Goal: Task Accomplishment & Management: Complete application form

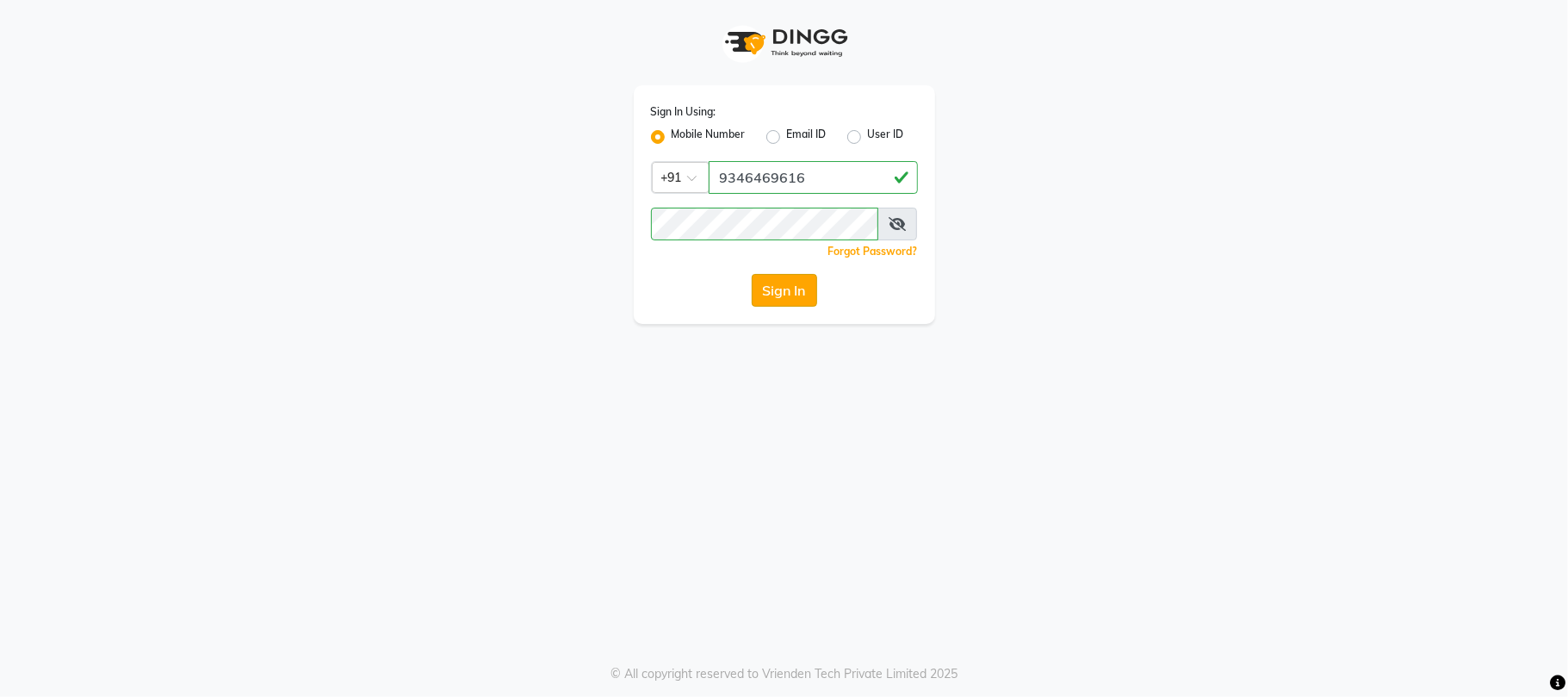
click at [782, 283] on button "Sign In" at bounding box center [784, 290] width 66 height 33
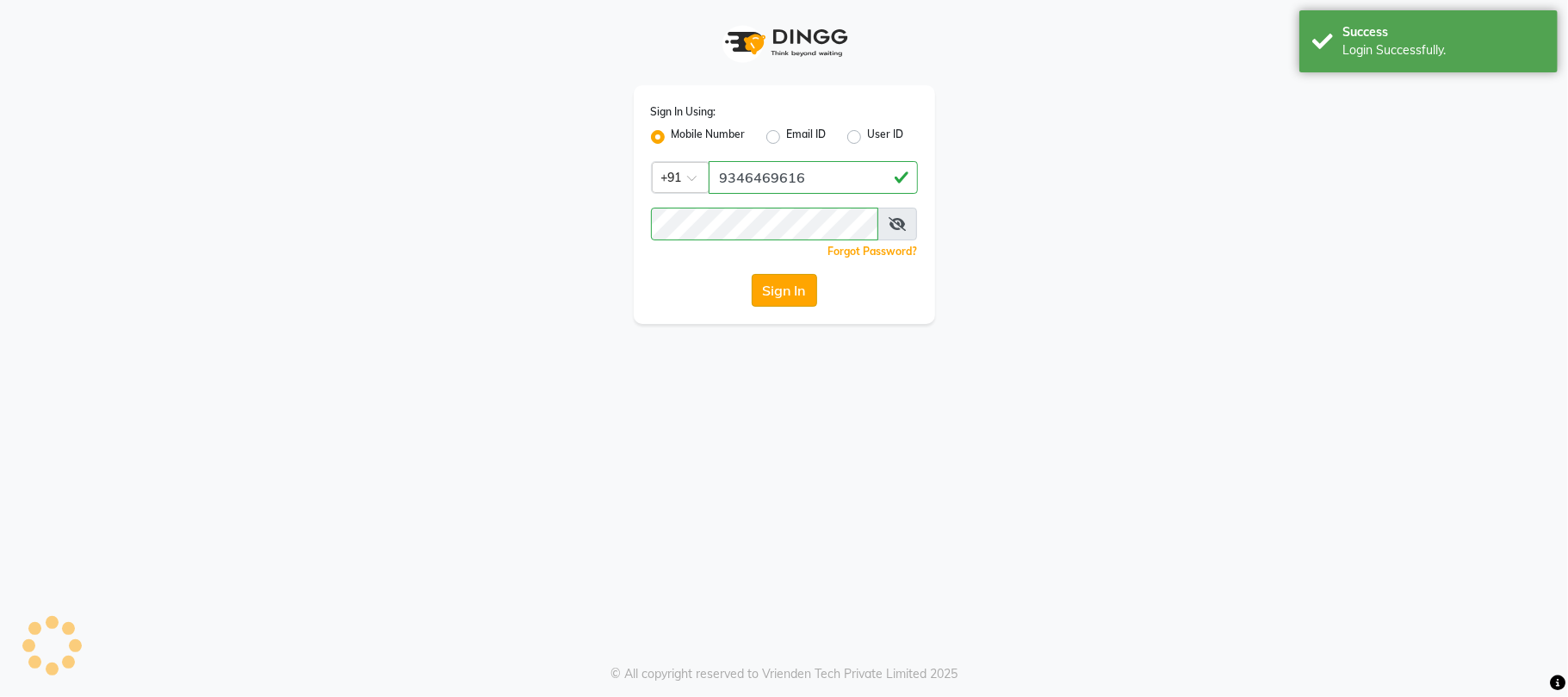
click at [772, 298] on button "Sign In" at bounding box center [784, 290] width 66 height 33
click at [803, 285] on button "Sign In" at bounding box center [784, 290] width 66 height 33
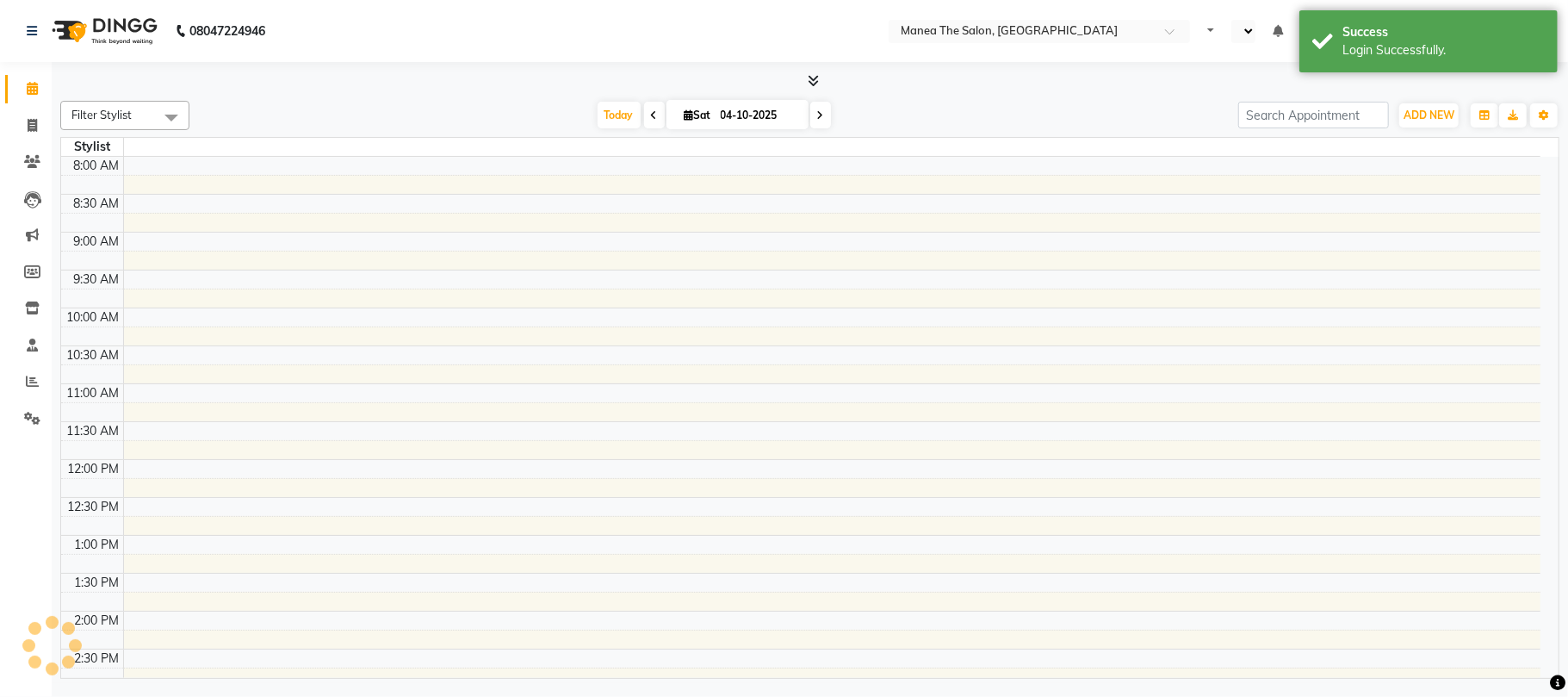
select select "en"
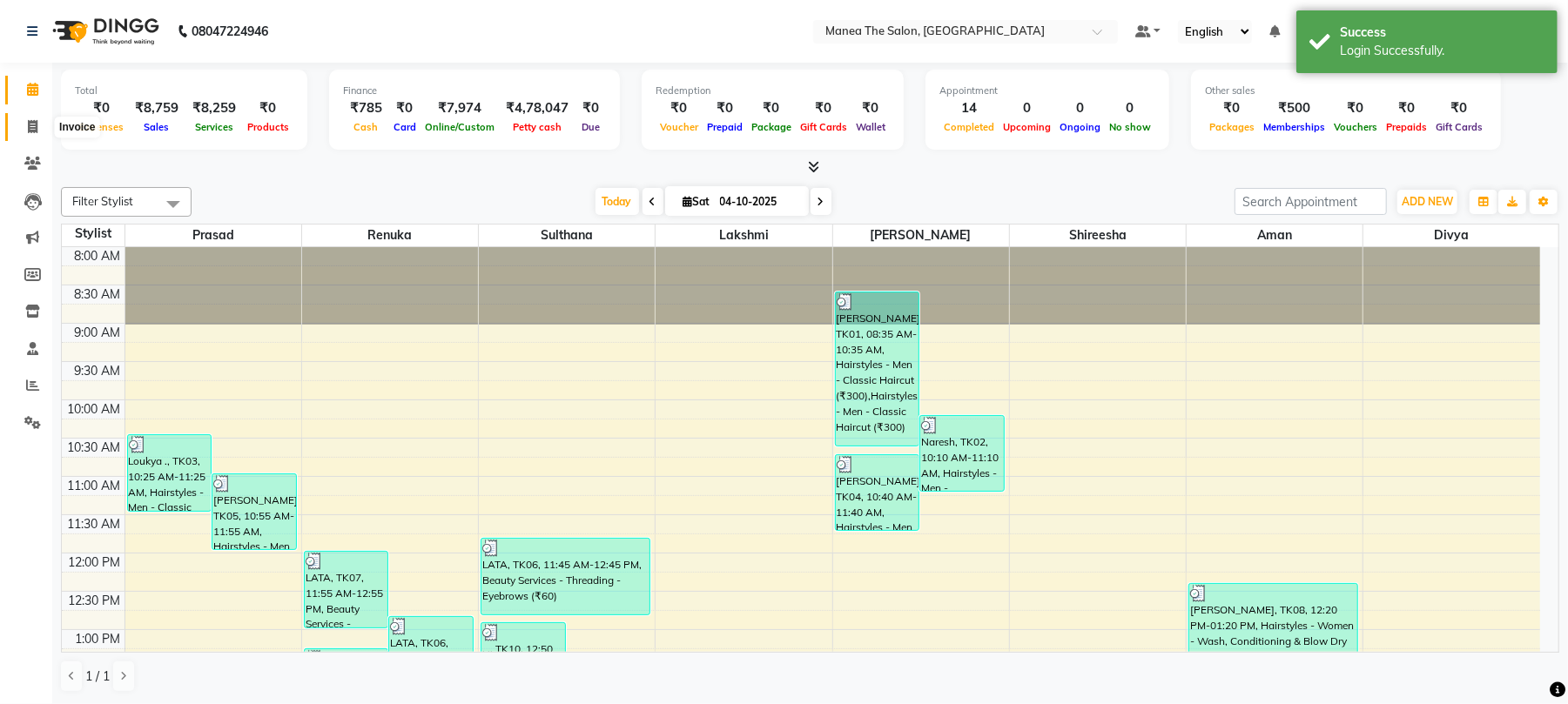
click at [29, 120] on icon at bounding box center [32, 126] width 9 height 13
select select "service"
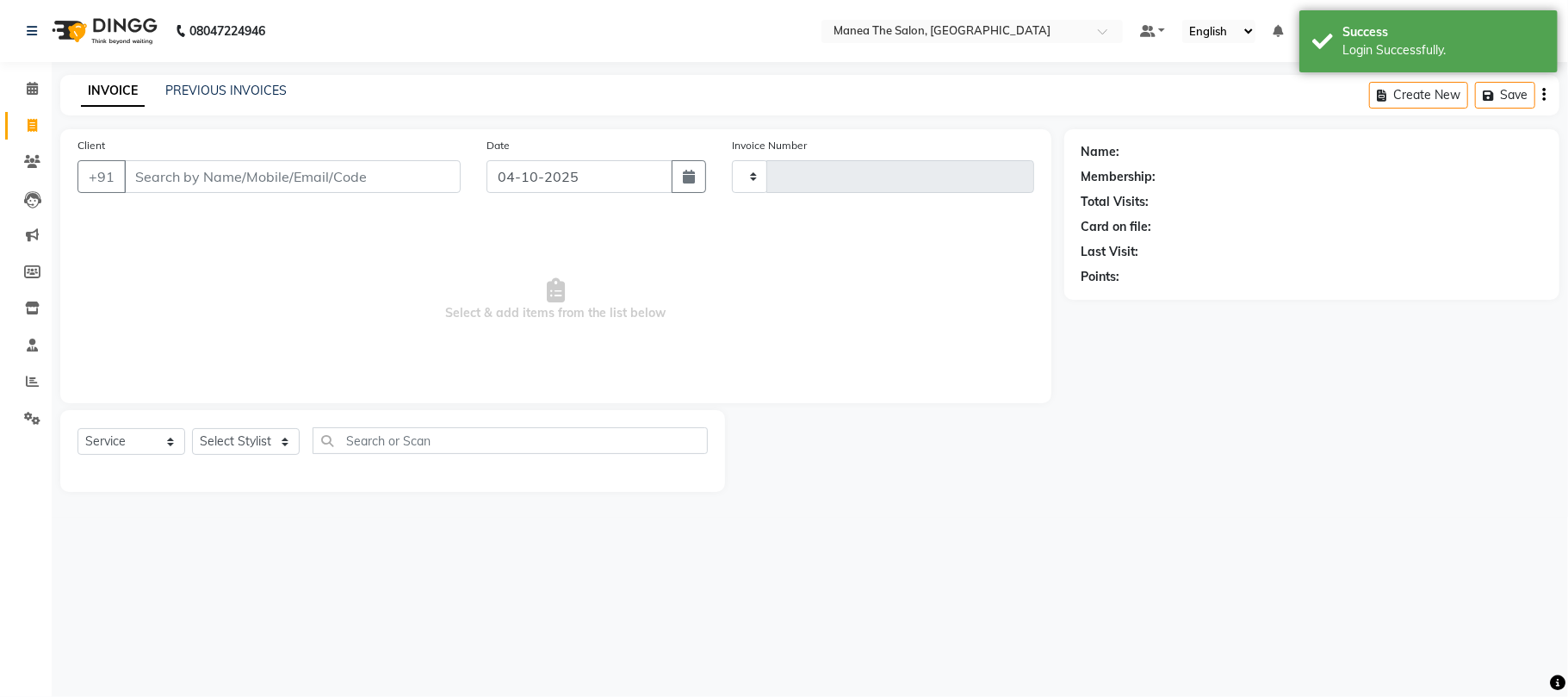
type input "2471"
select select "7351"
click at [223, 436] on select "Select Stylist [PERSON_NAME] Divya Lakshmi [PERSON_NAME] [PERSON_NAME]" at bounding box center [246, 441] width 108 height 26
select select "63582"
click at [192, 428] on select "Select Stylist [PERSON_NAME] Divya Lakshmi [PERSON_NAME] [PERSON_NAME]" at bounding box center [246, 441] width 108 height 26
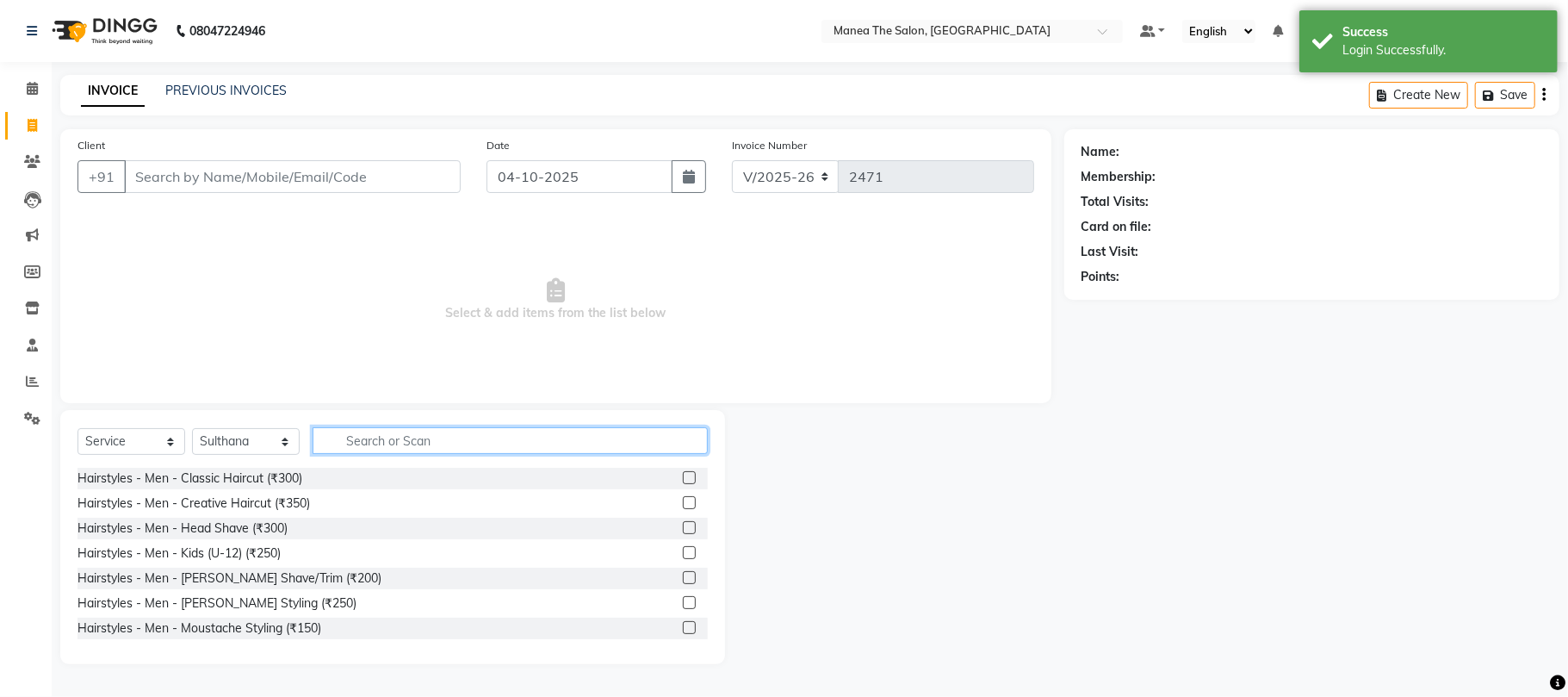
click at [345, 442] on input "text" at bounding box center [510, 440] width 395 height 26
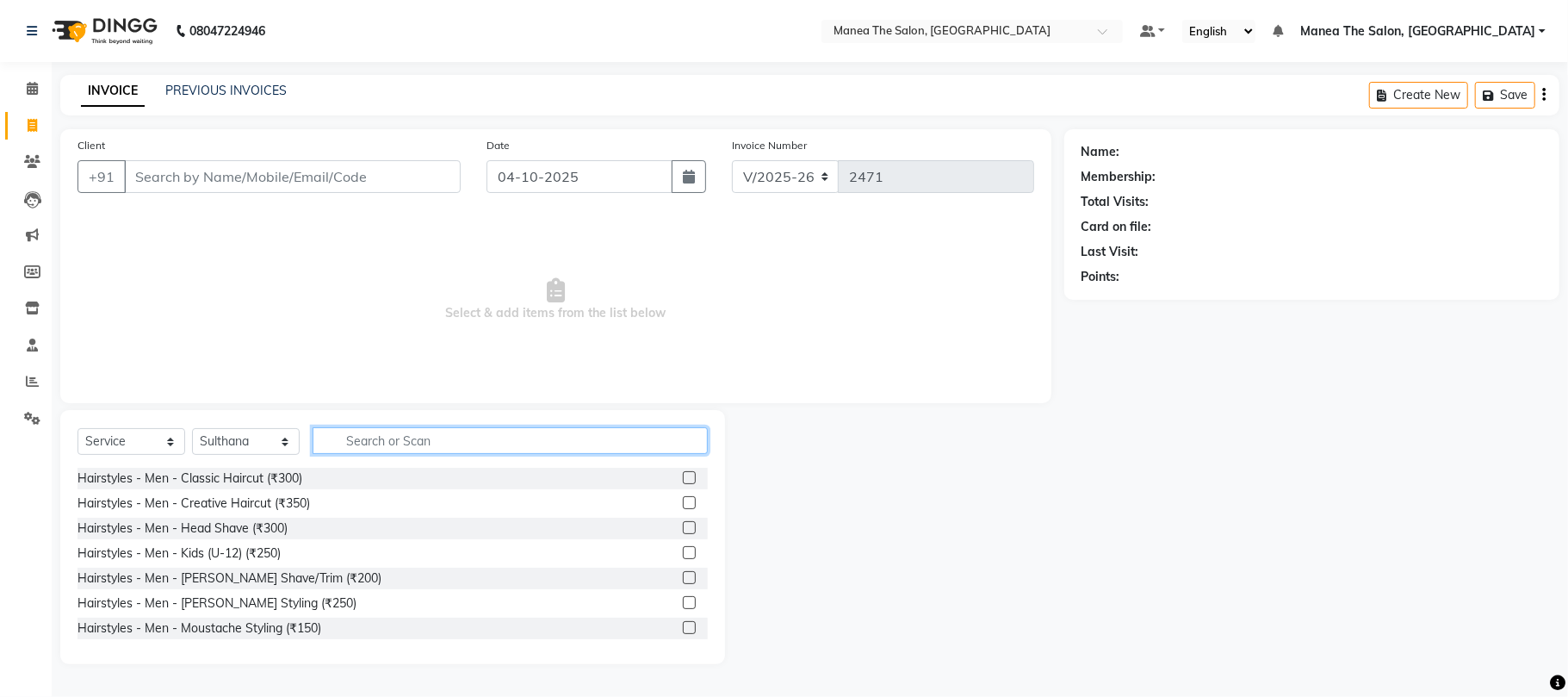
click at [369, 446] on input "text" at bounding box center [510, 440] width 395 height 26
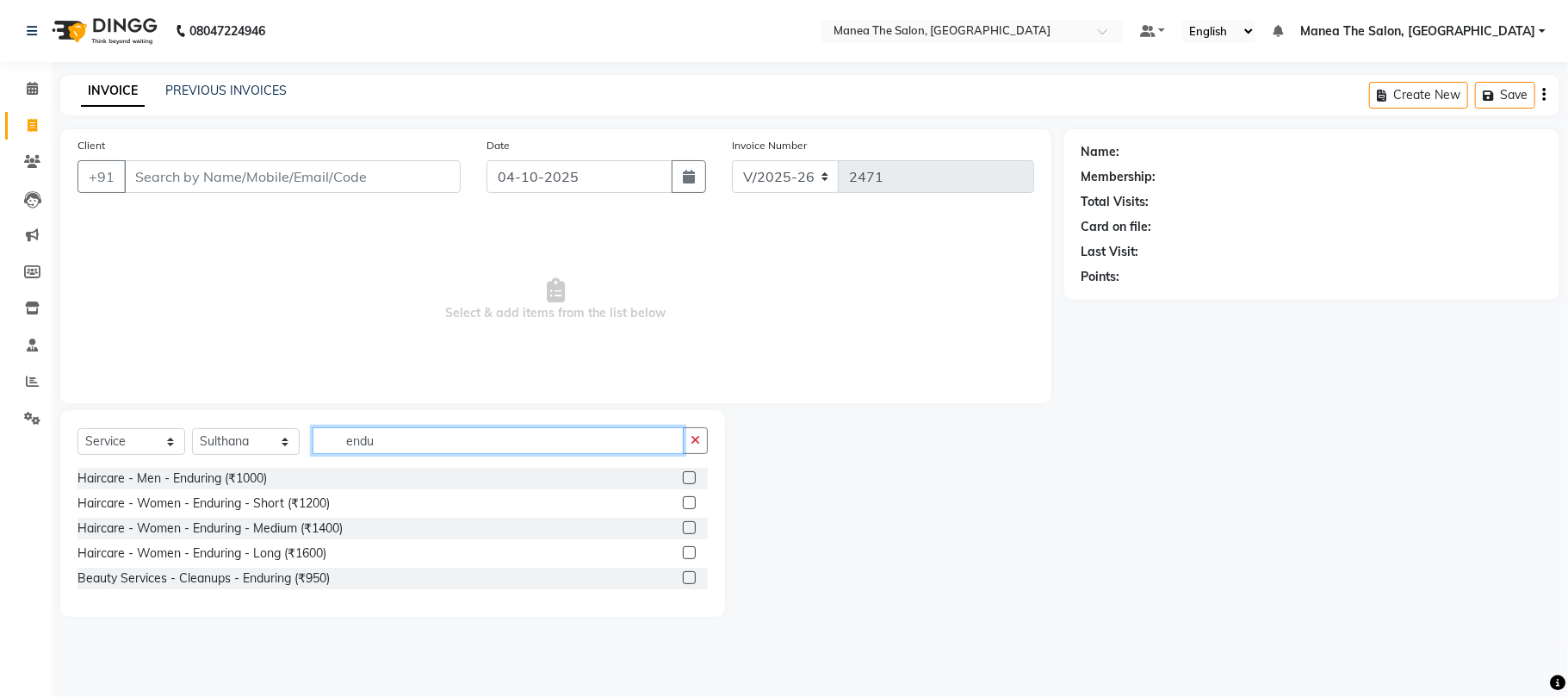
type input "endu"
click at [692, 577] on label at bounding box center [690, 577] width 13 height 13
click at [692, 577] on input "checkbox" at bounding box center [689, 578] width 11 height 11
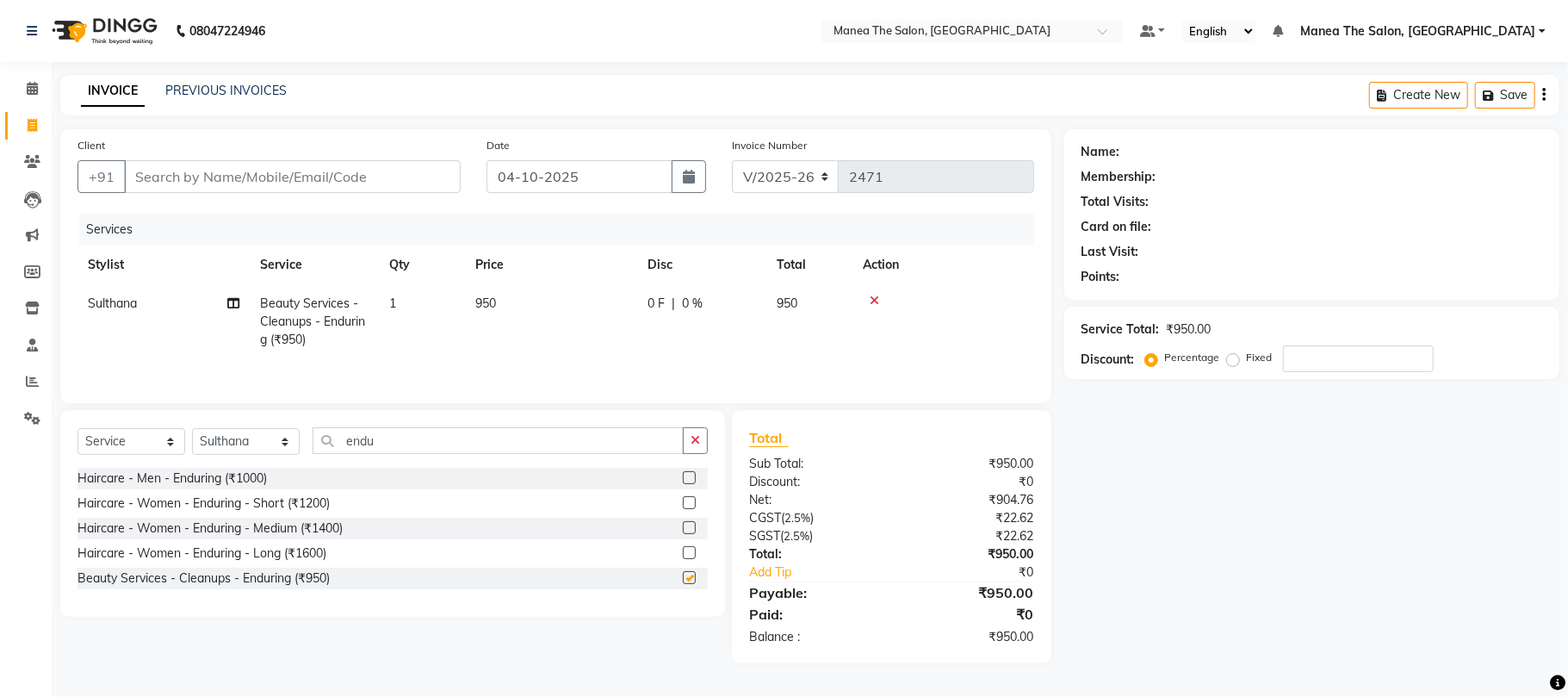
checkbox input "false"
click at [390, 449] on input "endu" at bounding box center [498, 440] width 371 height 26
type input "e"
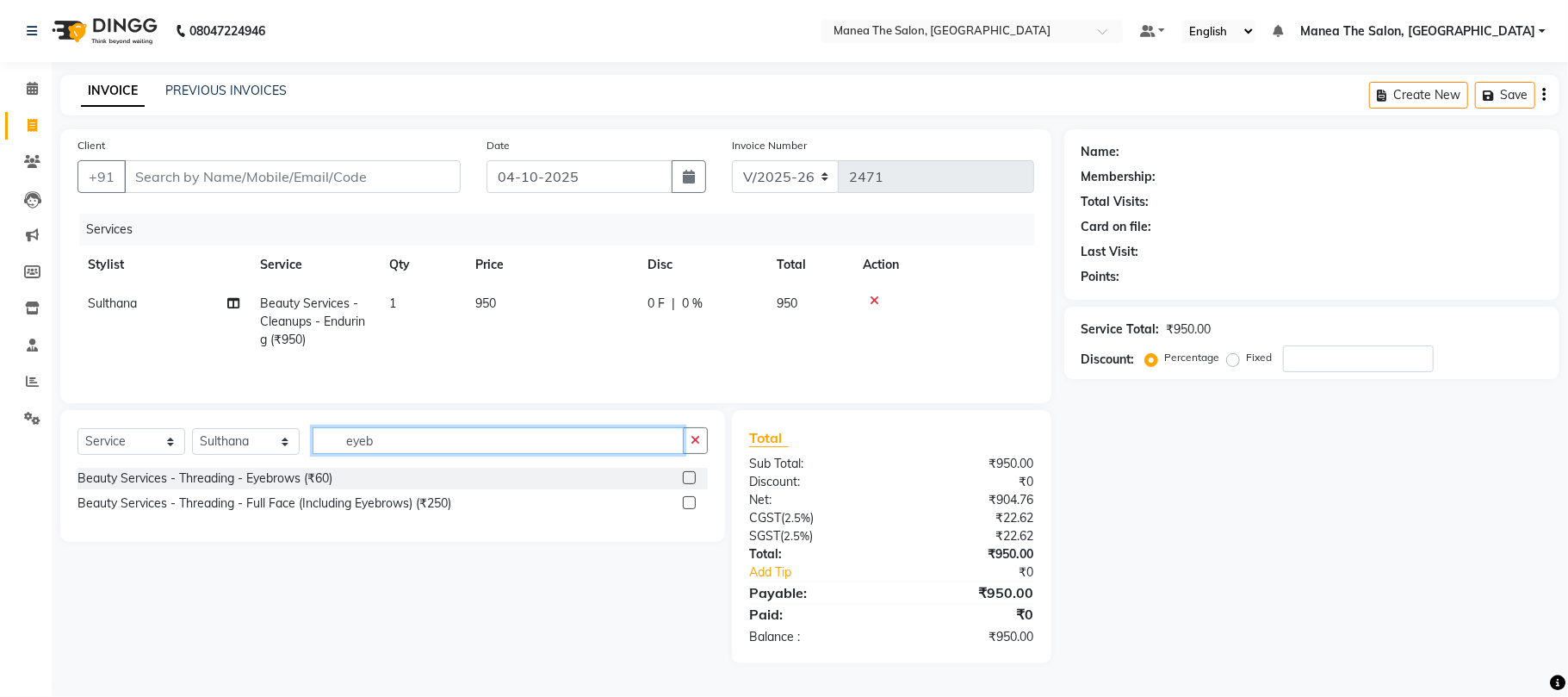
type input "eyeb"
click at [686, 484] on label at bounding box center [690, 477] width 13 height 13
click at [686, 484] on input "checkbox" at bounding box center [689, 478] width 11 height 11
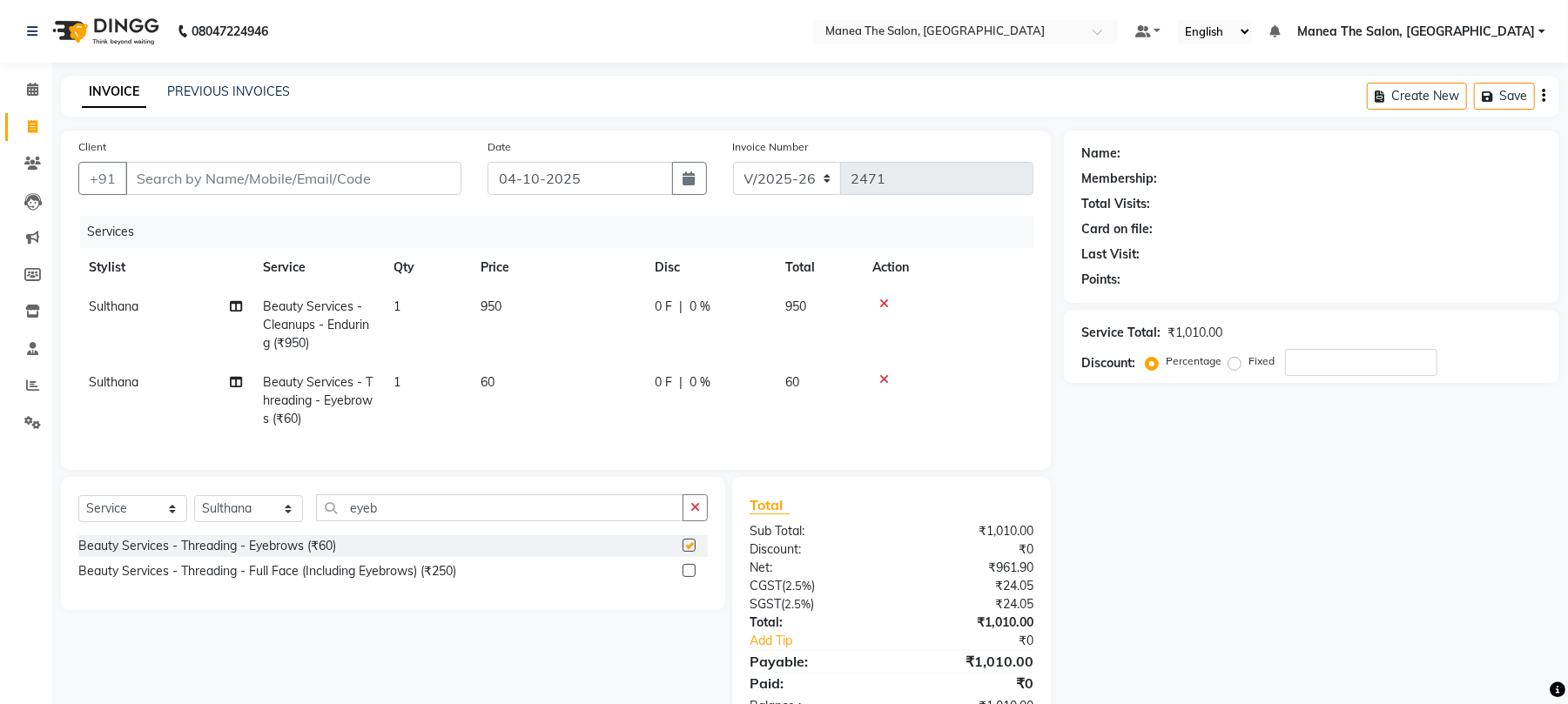
checkbox input "false"
click at [244, 522] on select "Select Stylist [PERSON_NAME] Divya Lakshmi [PERSON_NAME] [PERSON_NAME]" at bounding box center [249, 508] width 109 height 27
click at [195, 512] on select "Select Stylist [PERSON_NAME] Divya Lakshmi [PERSON_NAME] [PERSON_NAME]" at bounding box center [249, 508] width 109 height 27
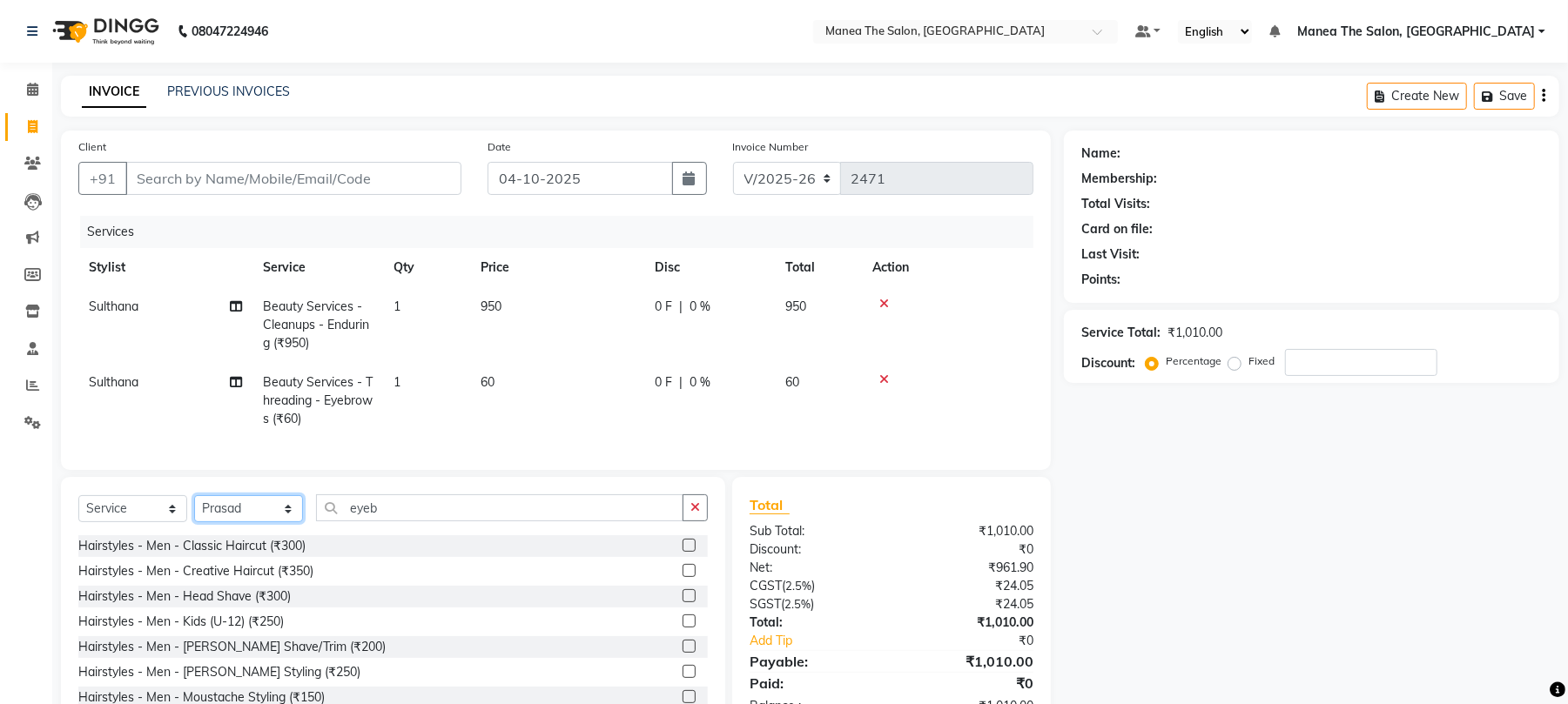
click at [247, 522] on select "Select Stylist [PERSON_NAME] Divya Lakshmi [PERSON_NAME] [PERSON_NAME]" at bounding box center [249, 508] width 109 height 27
select select "63577"
click at [195, 512] on select "Select Stylist [PERSON_NAME] Divya Lakshmi [PERSON_NAME] [PERSON_NAME]" at bounding box center [249, 508] width 109 height 27
click at [388, 522] on input "eyeb" at bounding box center [500, 507] width 367 height 27
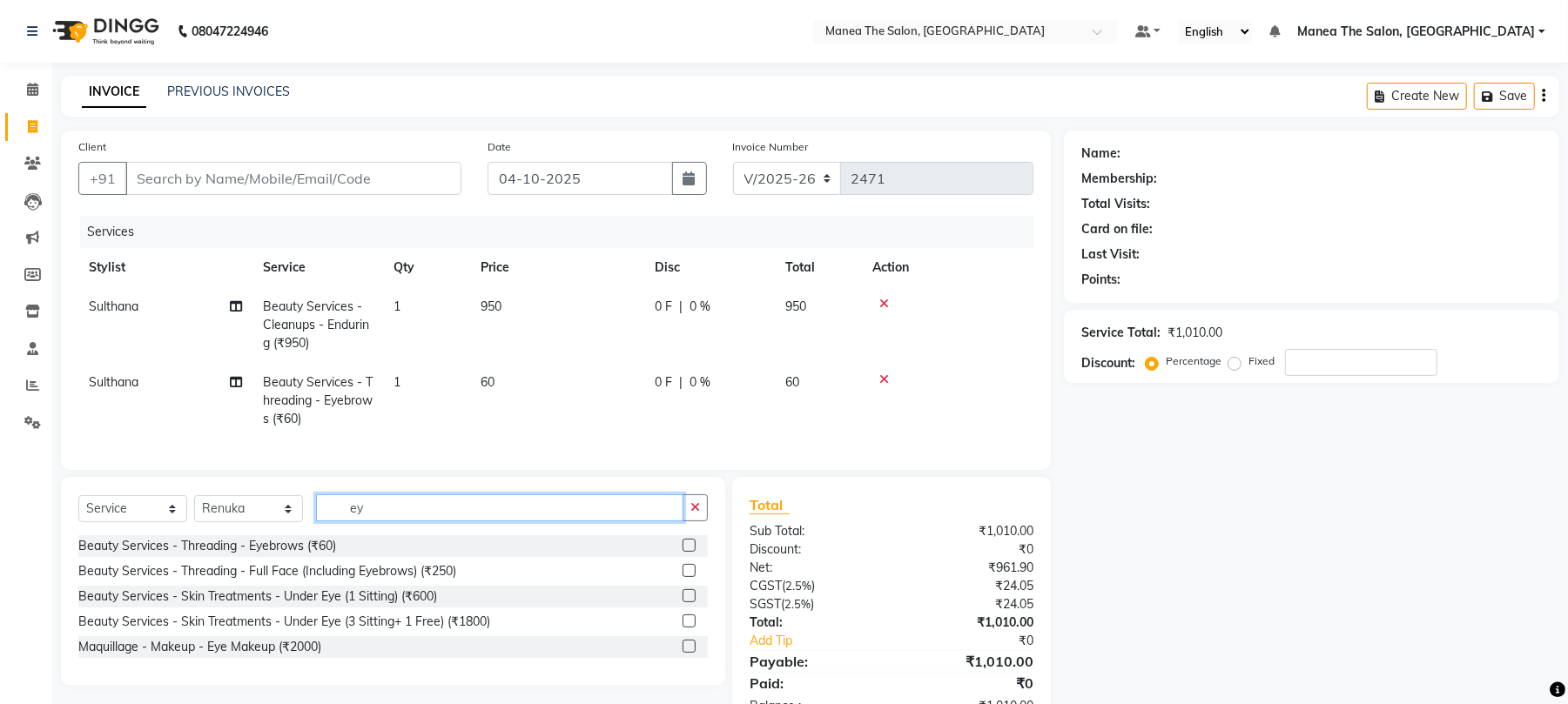
type input "e"
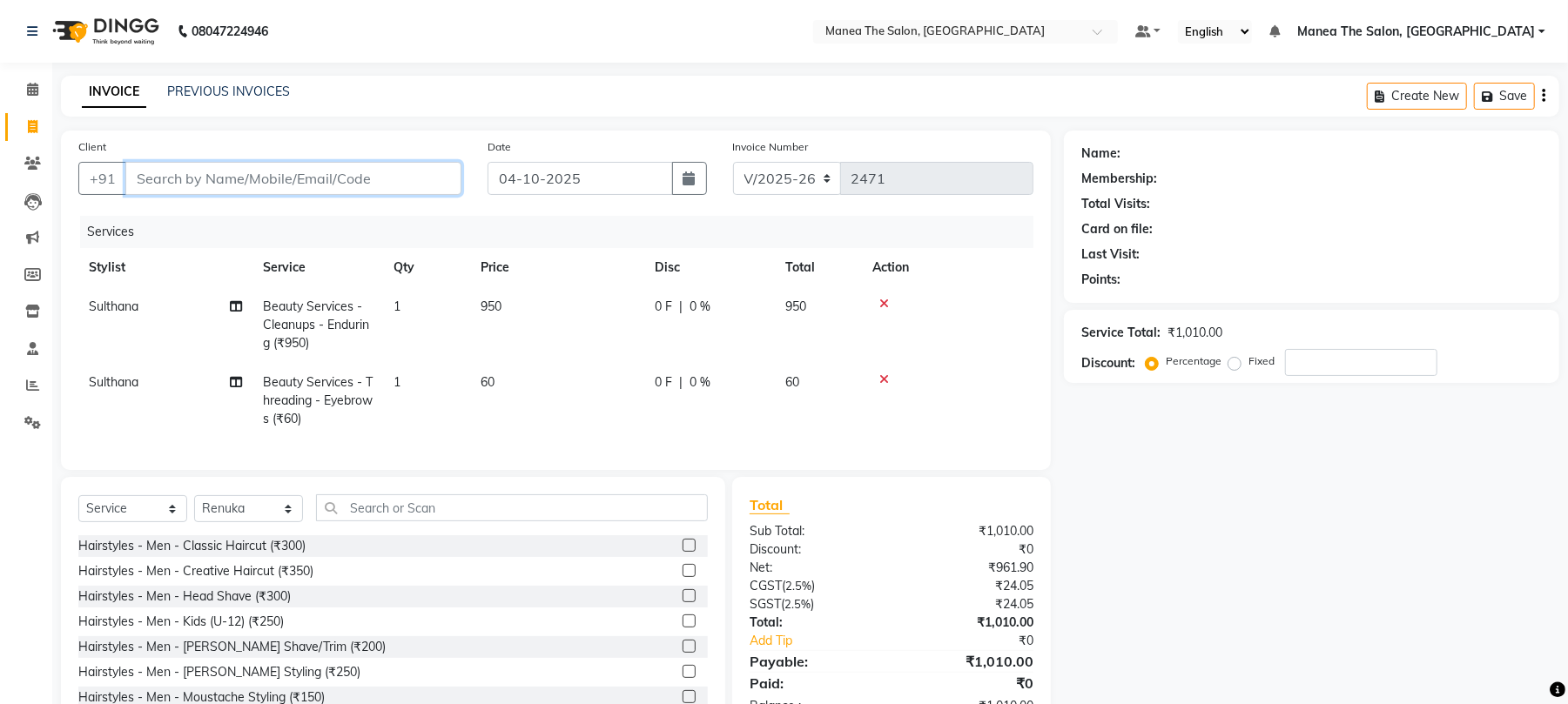
click at [269, 170] on input "Client" at bounding box center [293, 179] width 336 height 33
type input "b"
type input "0"
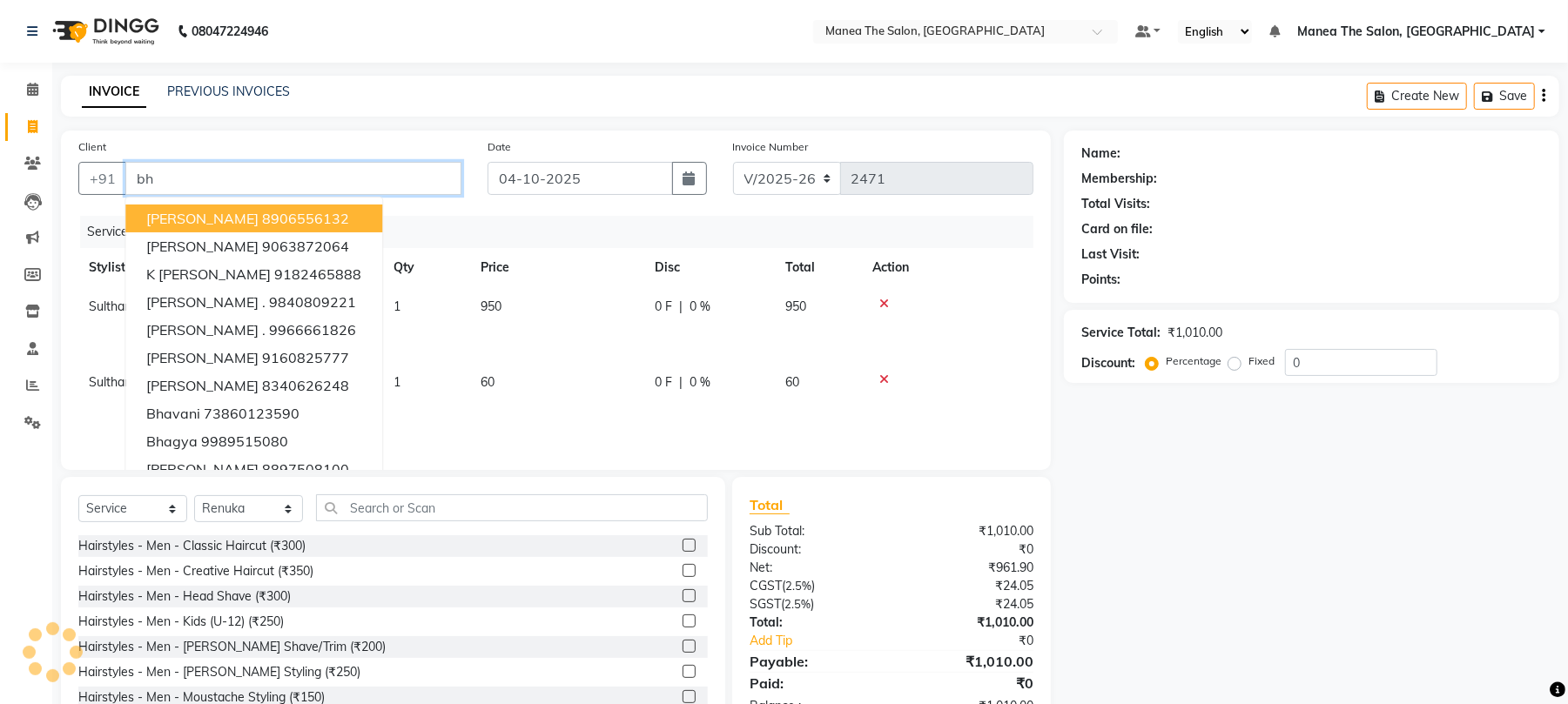
type input "b"
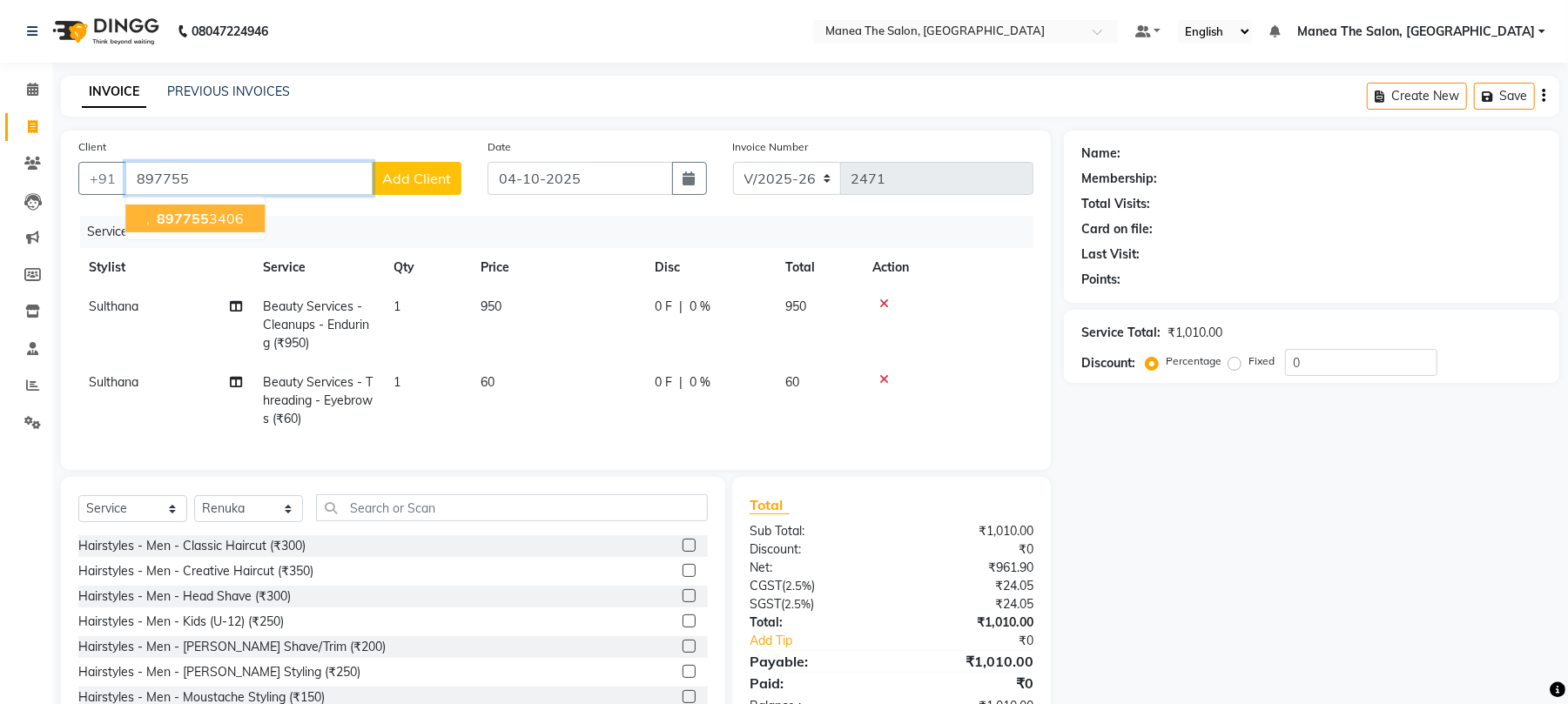
click at [256, 193] on input "897755" at bounding box center [249, 179] width 247 height 33
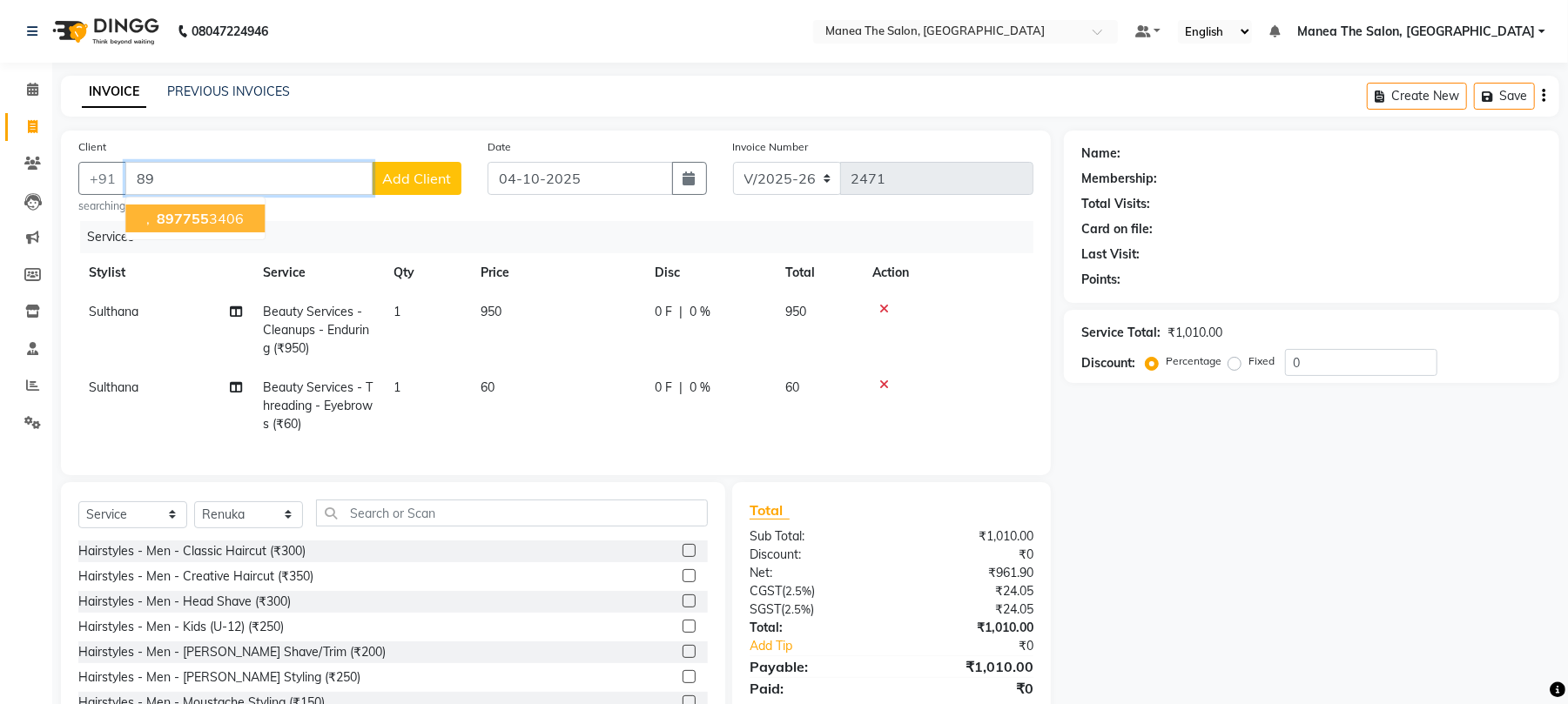
type input "8"
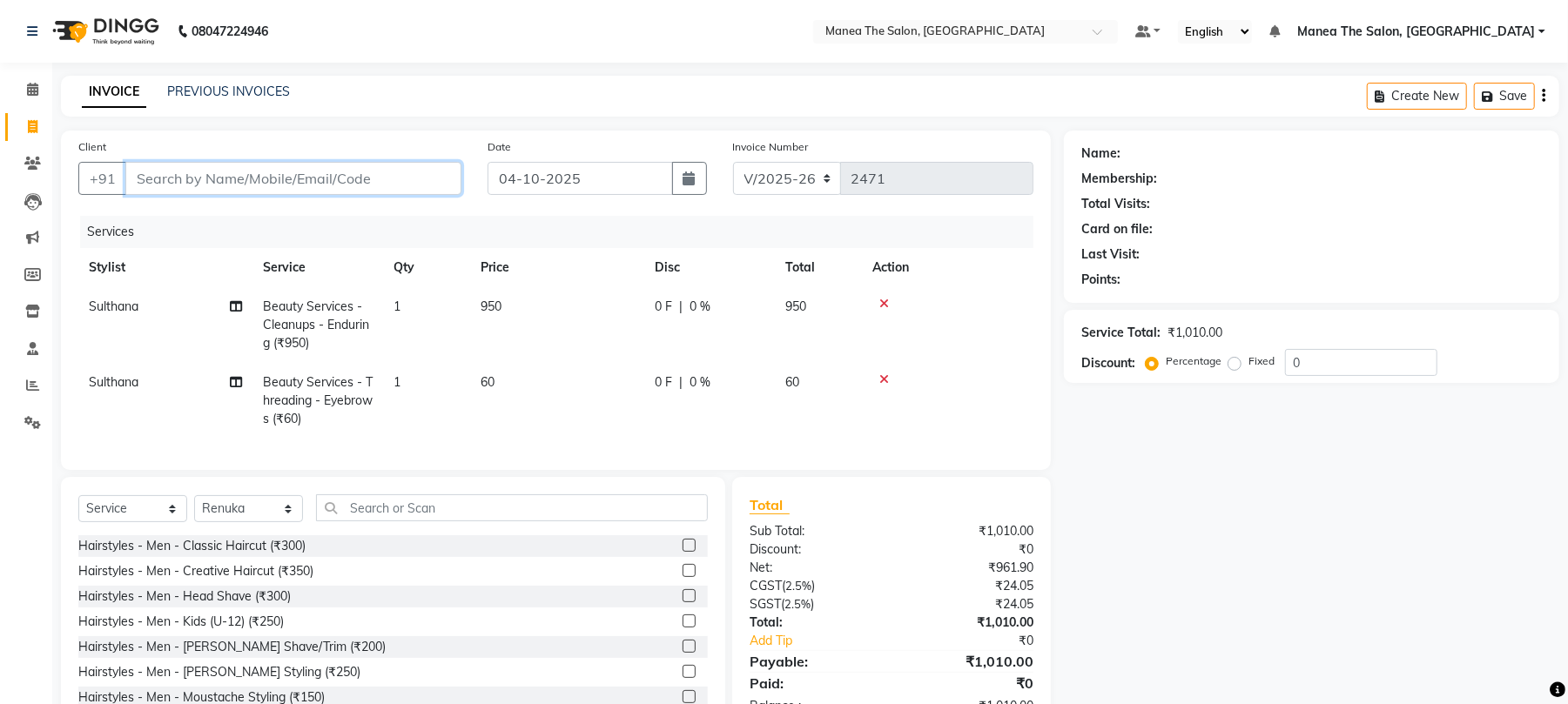
click at [151, 182] on input "Client" at bounding box center [293, 179] width 336 height 33
click at [348, 521] on input "text" at bounding box center [512, 507] width 392 height 27
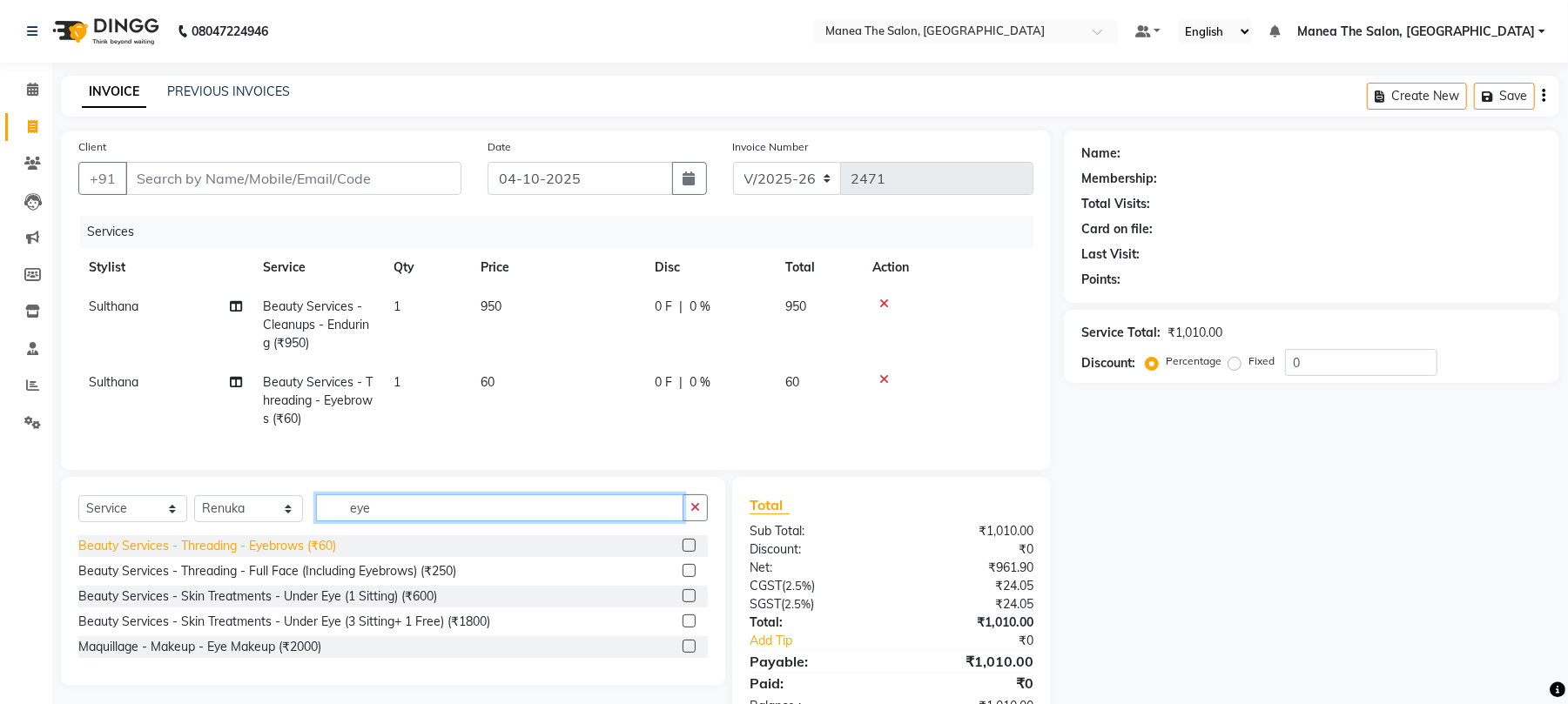
type input "eye"
click at [313, 555] on div "Beauty Services - Threading - Eyebrows (₹60)" at bounding box center [206, 546] width 257 height 18
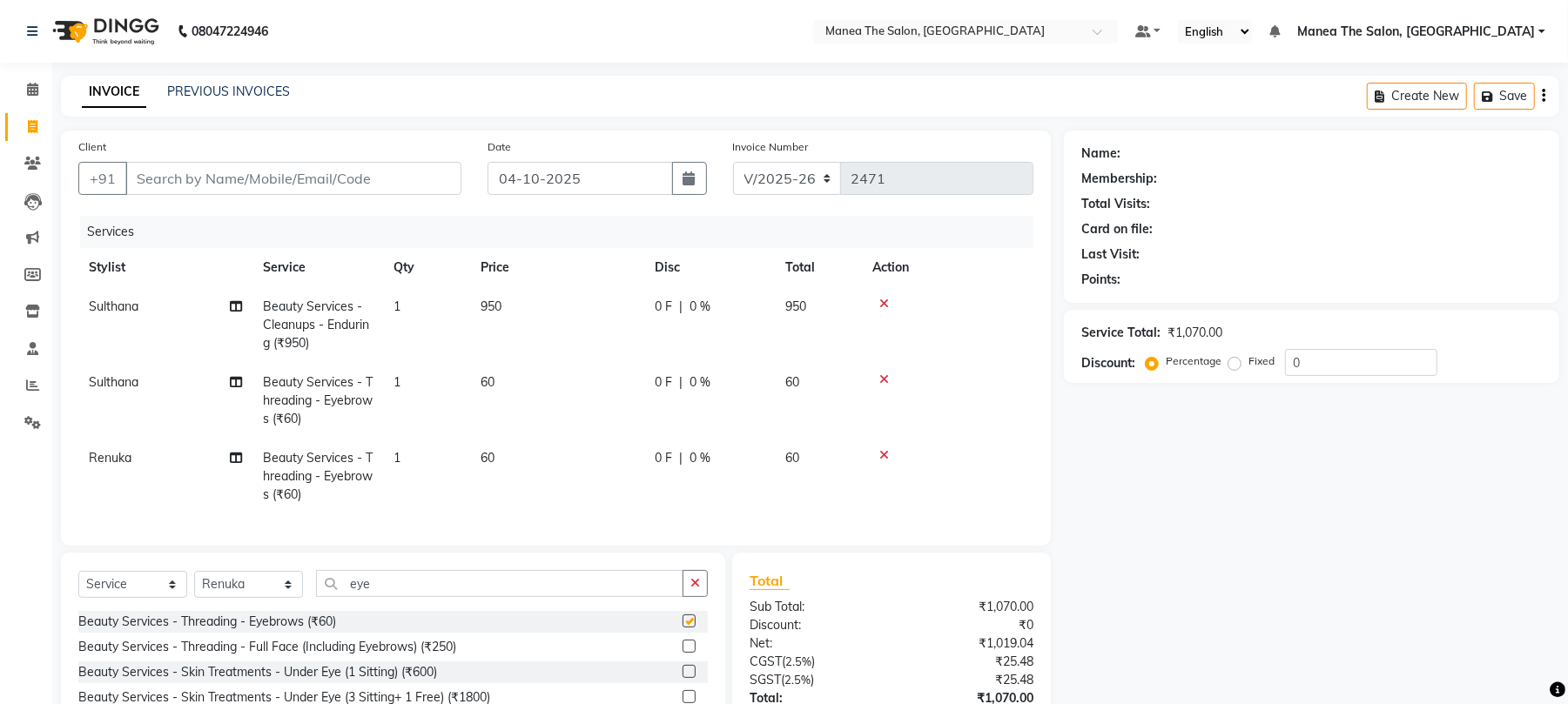
checkbox input "false"
click at [377, 586] on input "eye" at bounding box center [500, 582] width 367 height 27
type input "e"
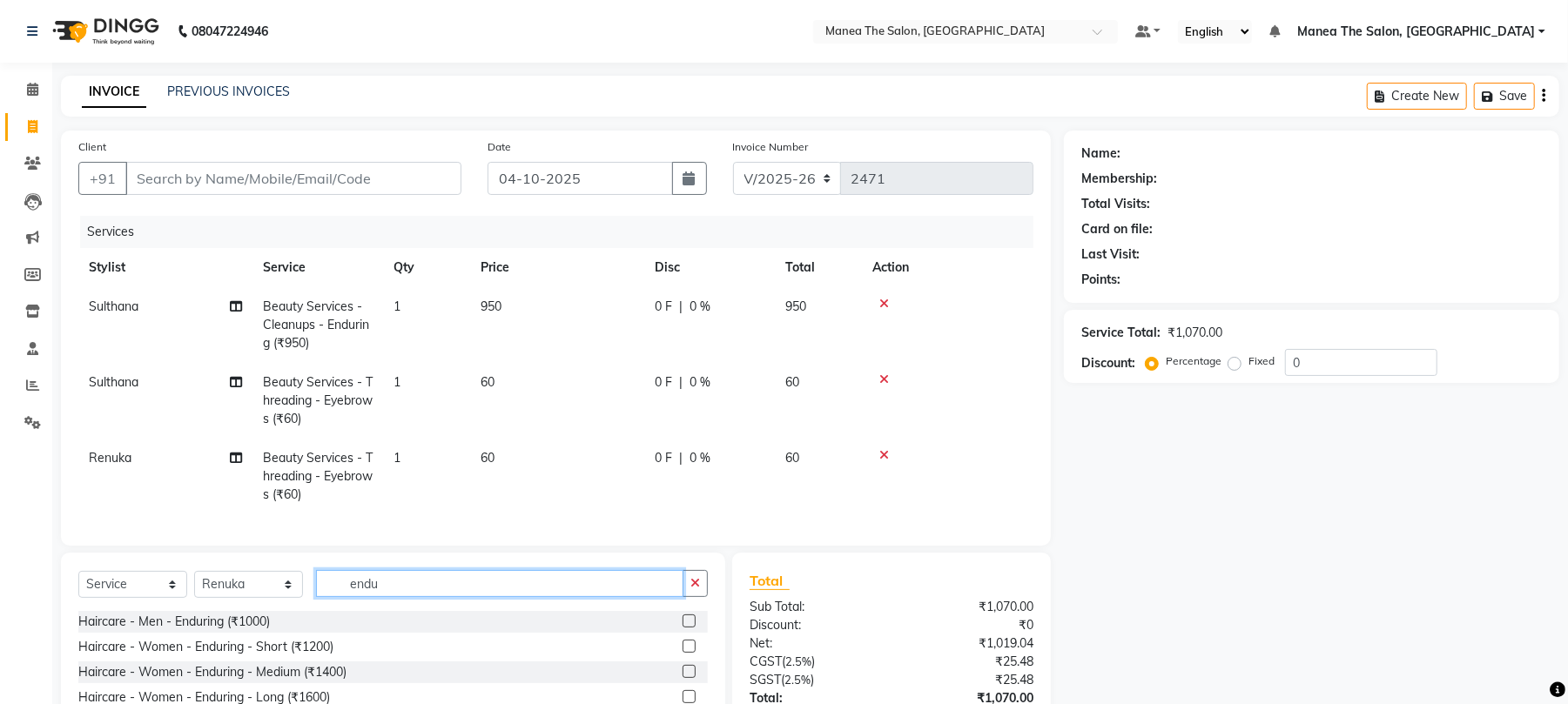
scroll to position [116, 0]
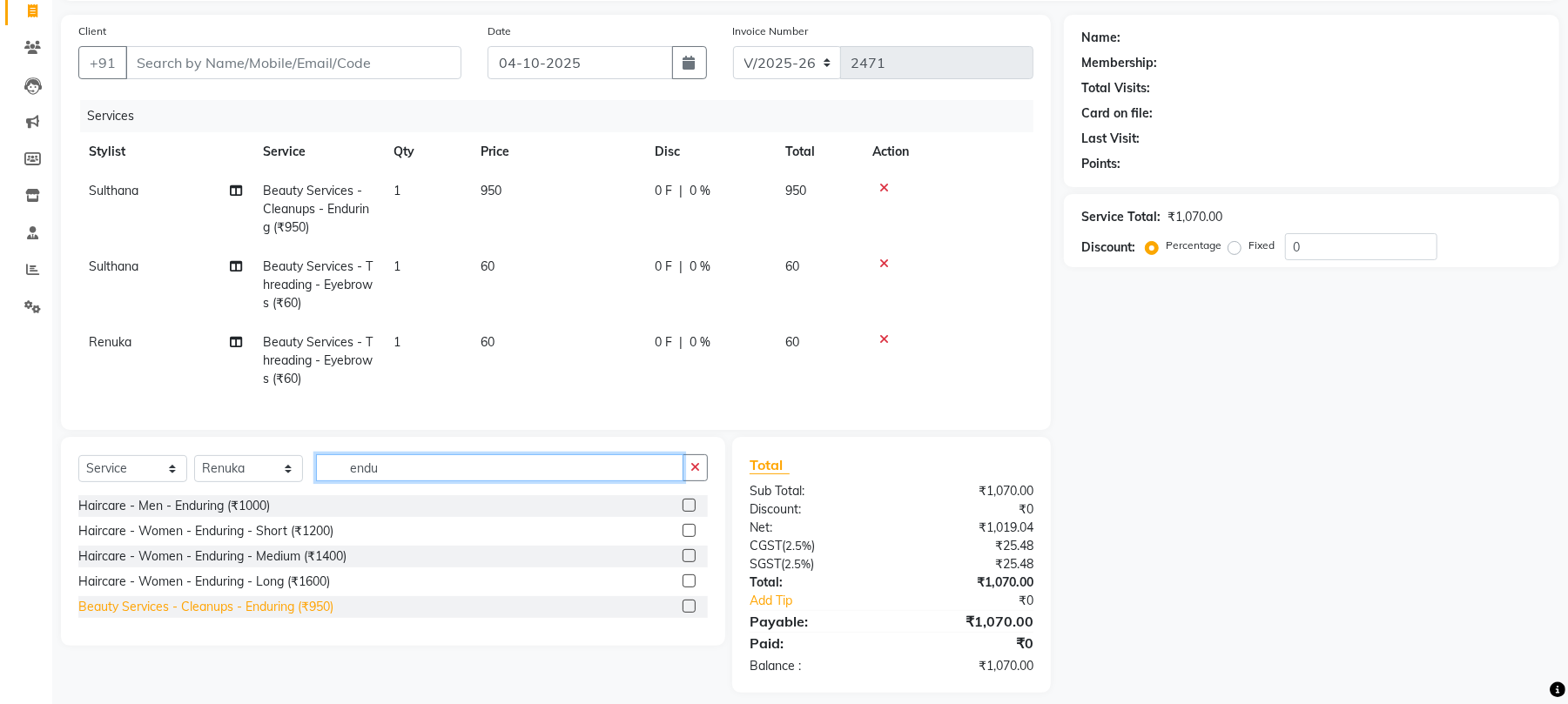
type input "endu"
click at [322, 616] on div "Beauty Services - Cleanups - Enduring (₹950)" at bounding box center [206, 607] width 255 height 18
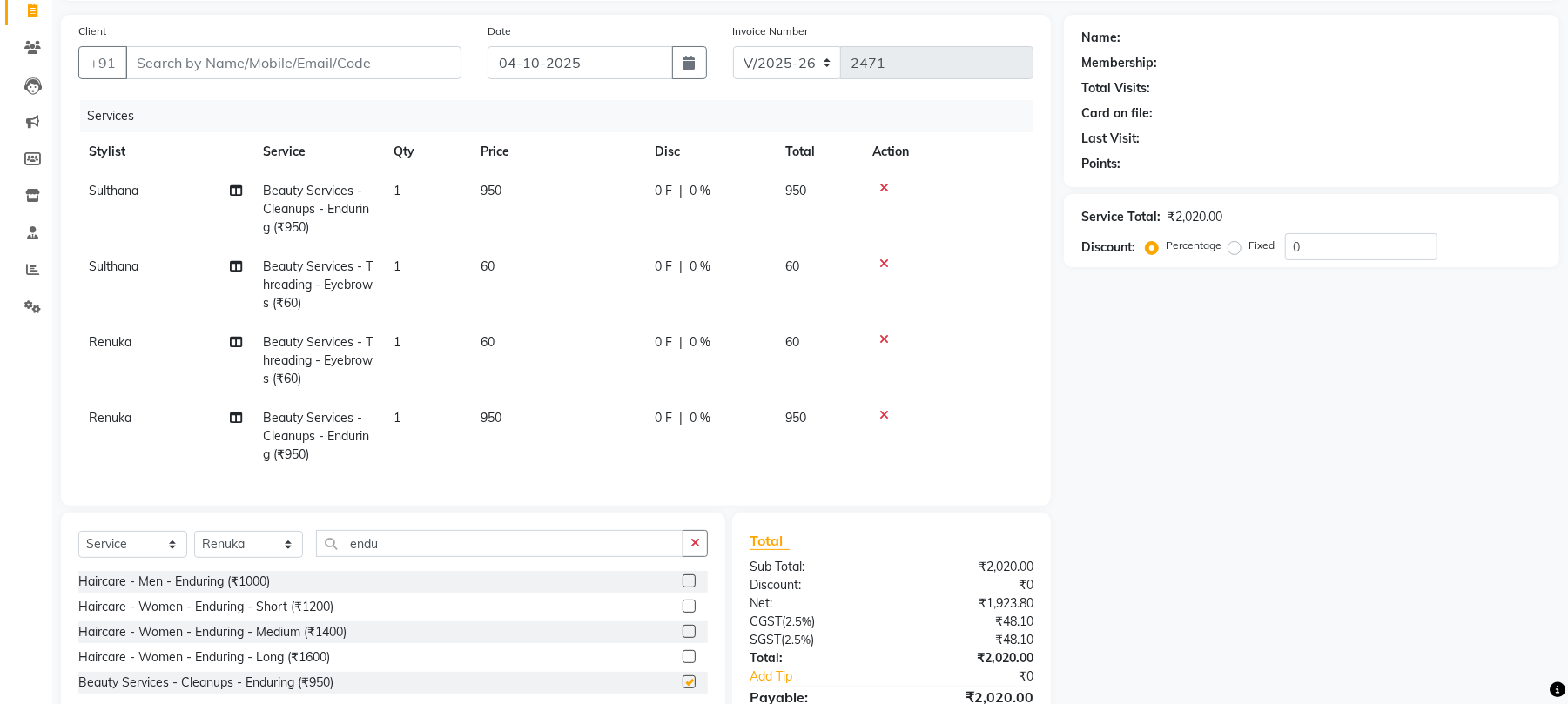
checkbox input "false"
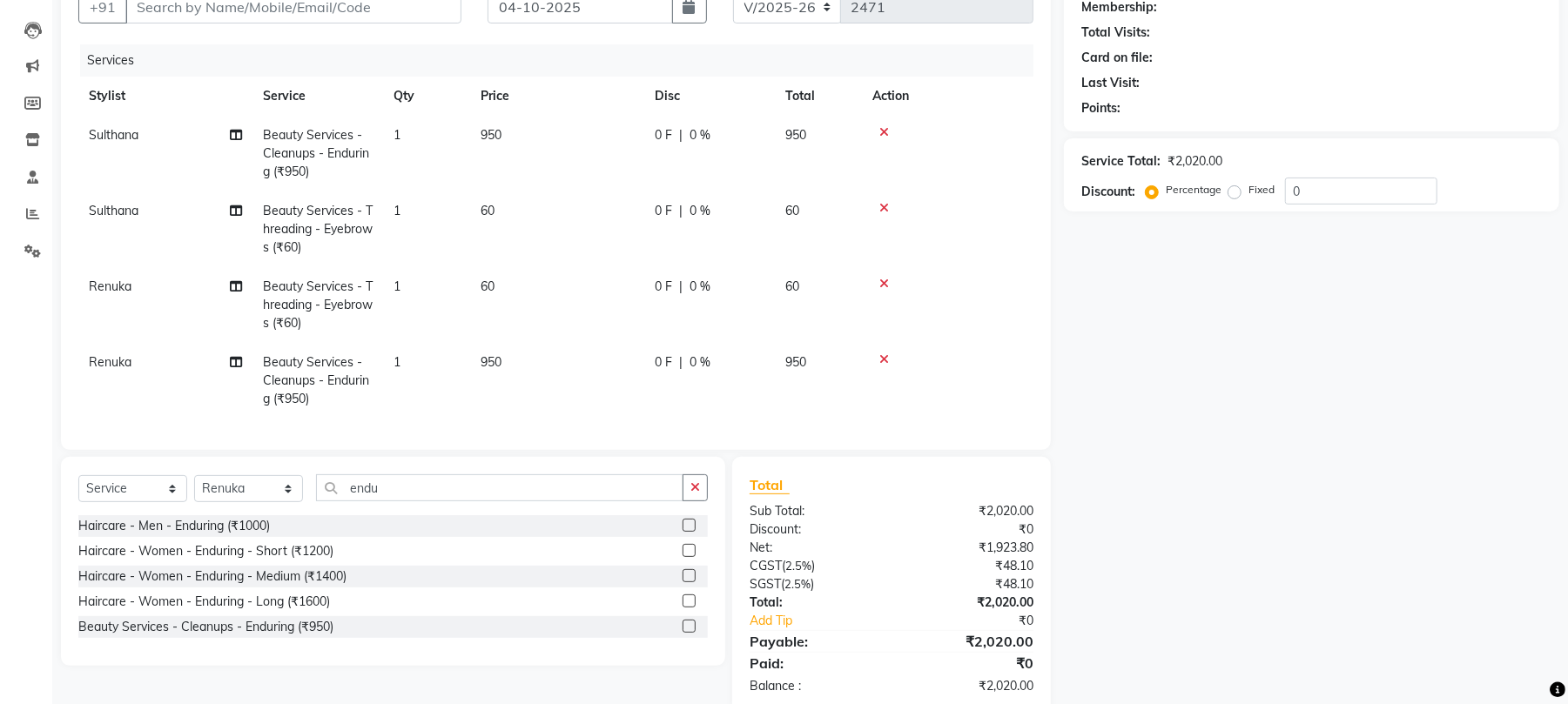
scroll to position [224, 0]
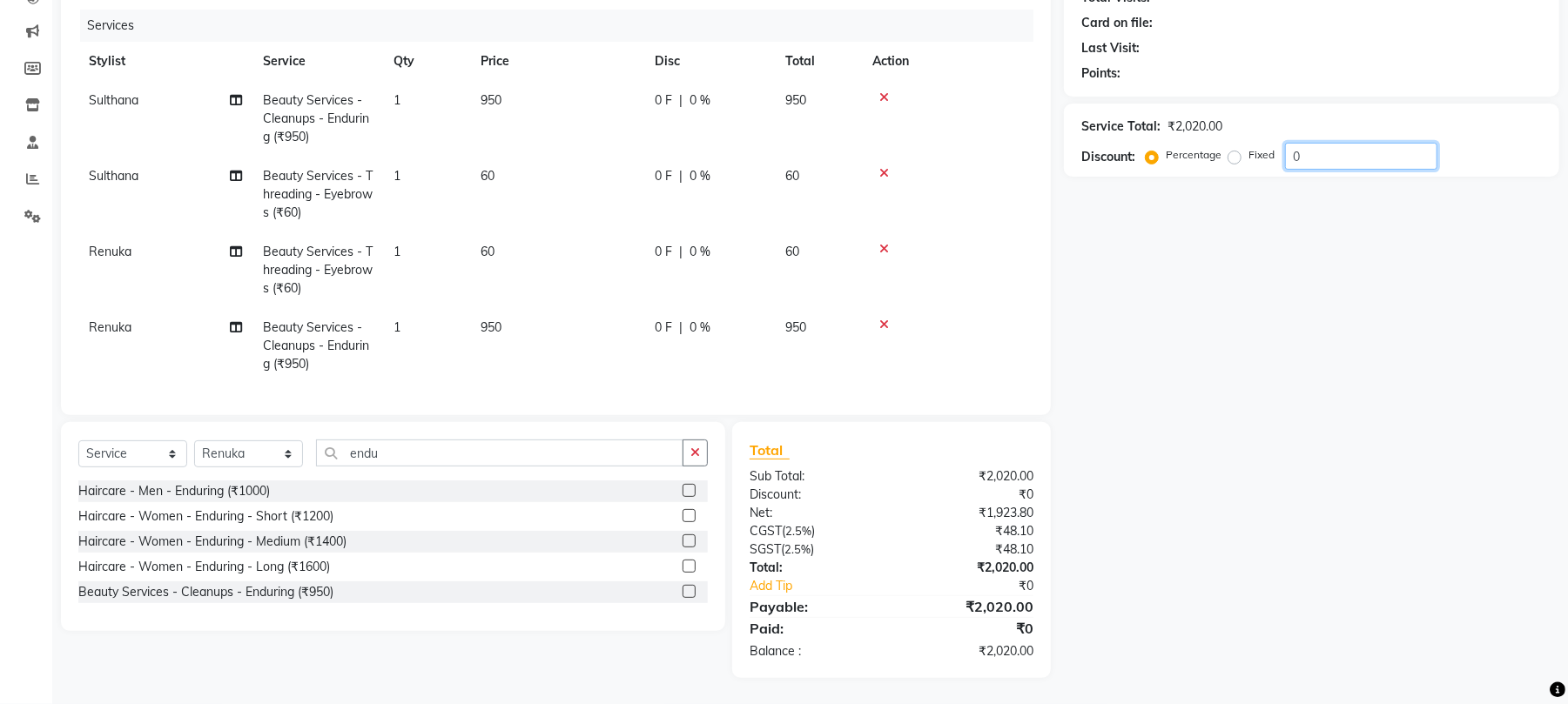
click at [1350, 143] on input "0" at bounding box center [1361, 156] width 152 height 27
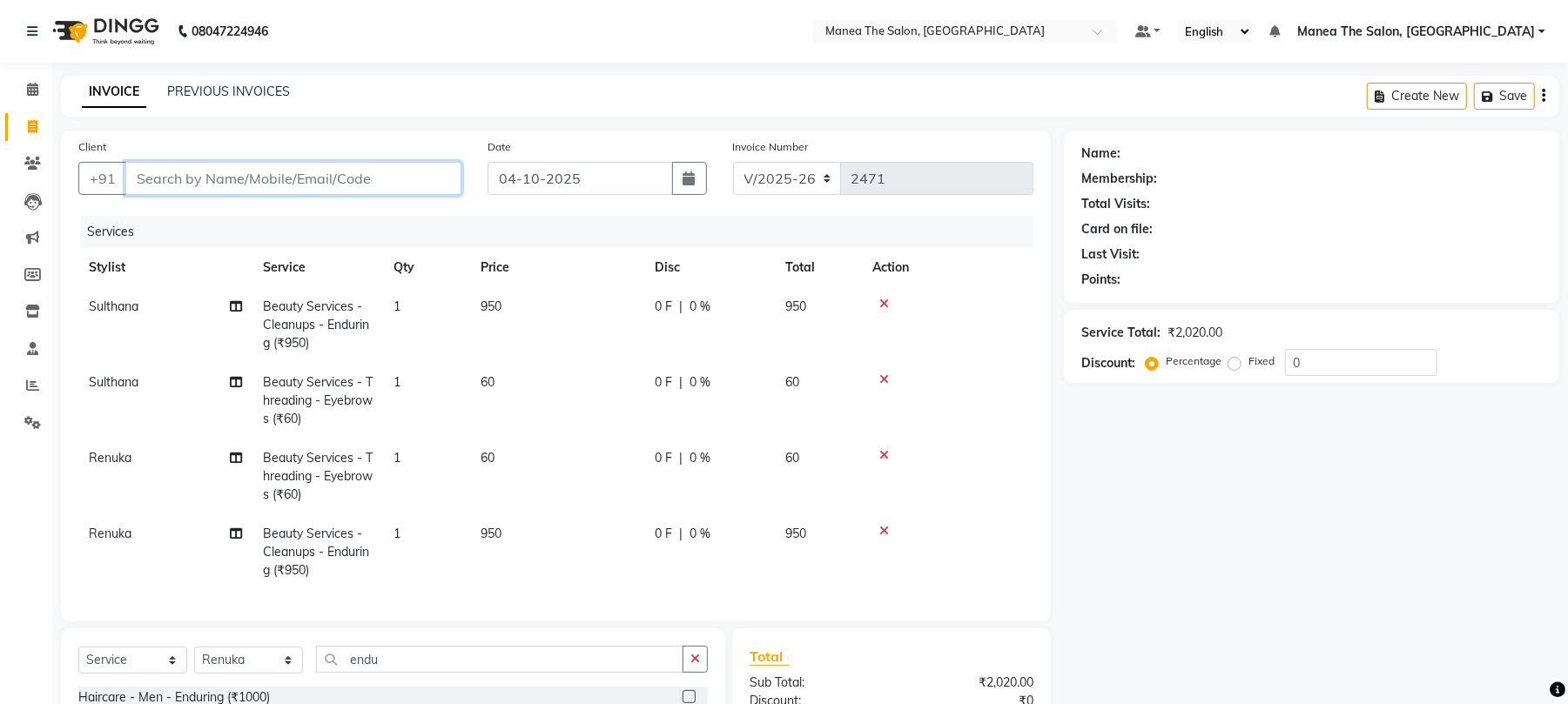
click at [289, 179] on input "Client" at bounding box center [293, 179] width 336 height 33
click at [1362, 356] on input "0" at bounding box center [1361, 362] width 152 height 27
type input "15"
click at [355, 184] on input "Client" at bounding box center [293, 179] width 336 height 33
type input "8"
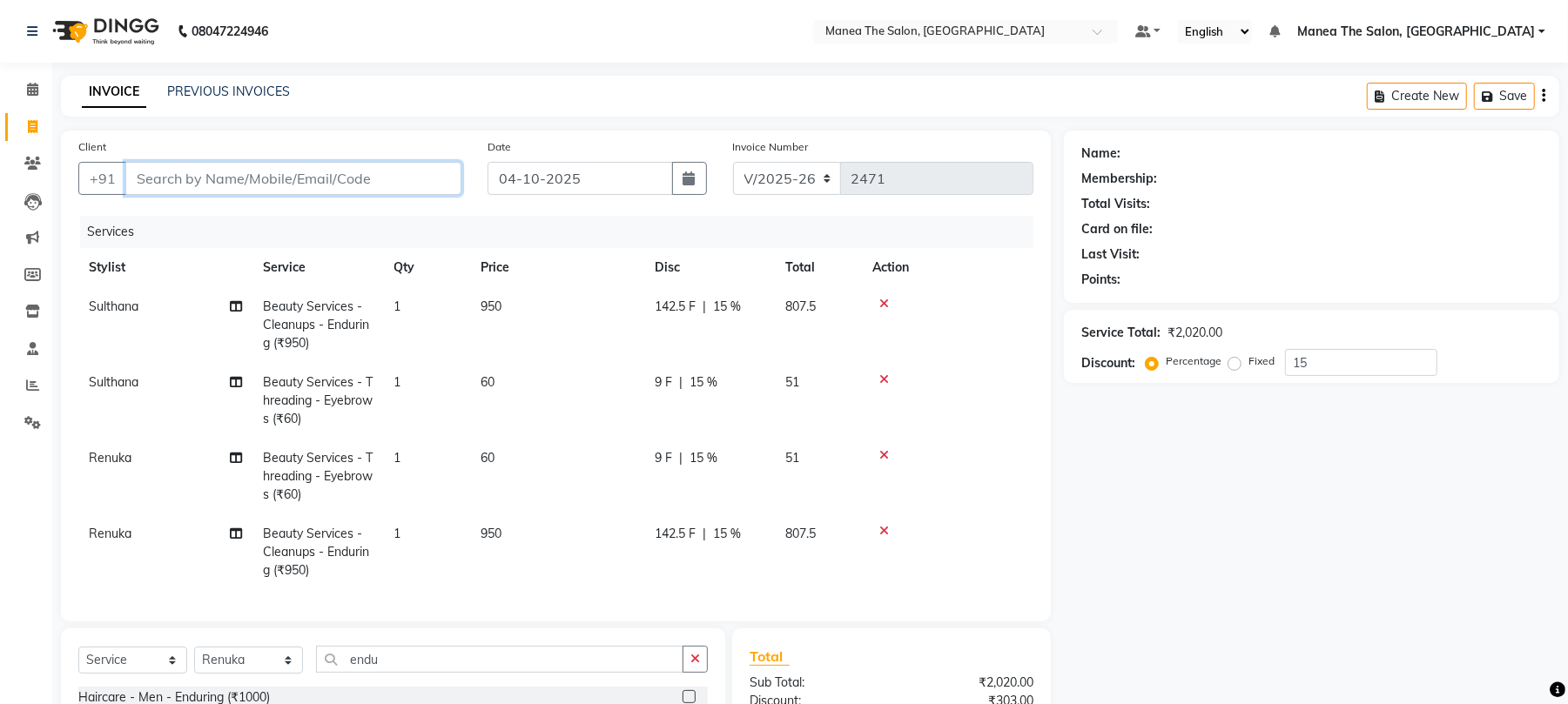
type input "0"
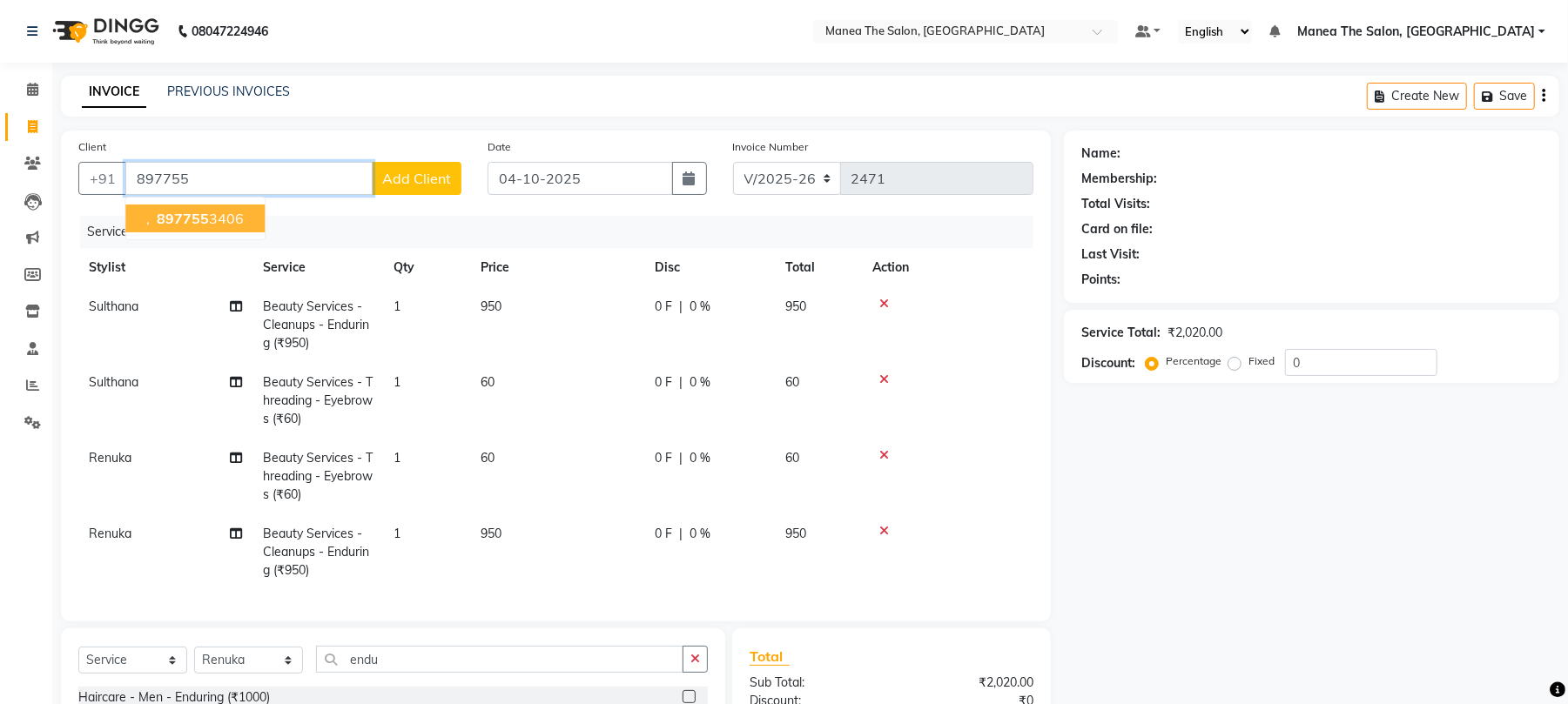
click at [233, 219] on ngb-highlight "897755 3406" at bounding box center [198, 218] width 90 height 18
type input "8977553406"
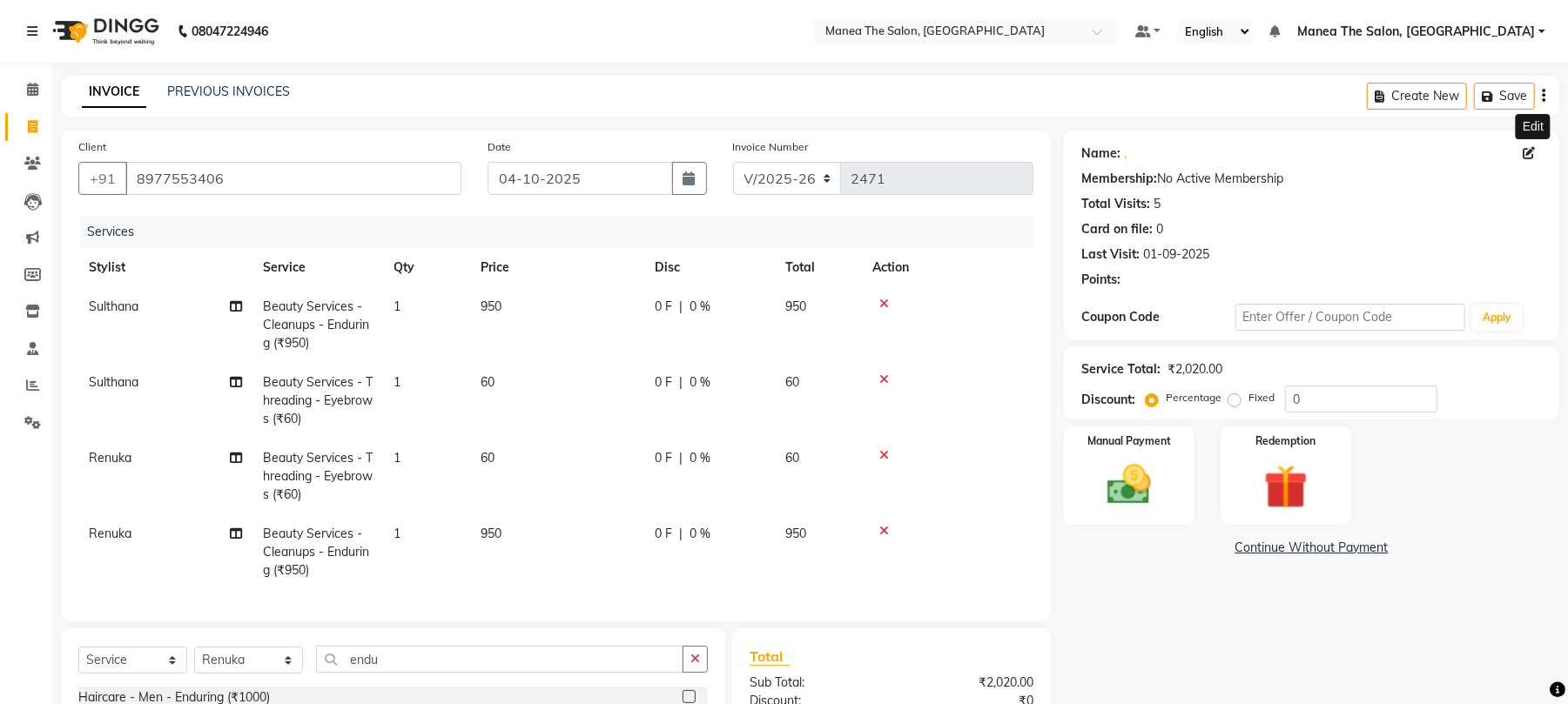
click at [1529, 149] on icon at bounding box center [1527, 153] width 12 height 12
select select "[DEMOGRAPHIC_DATA]"
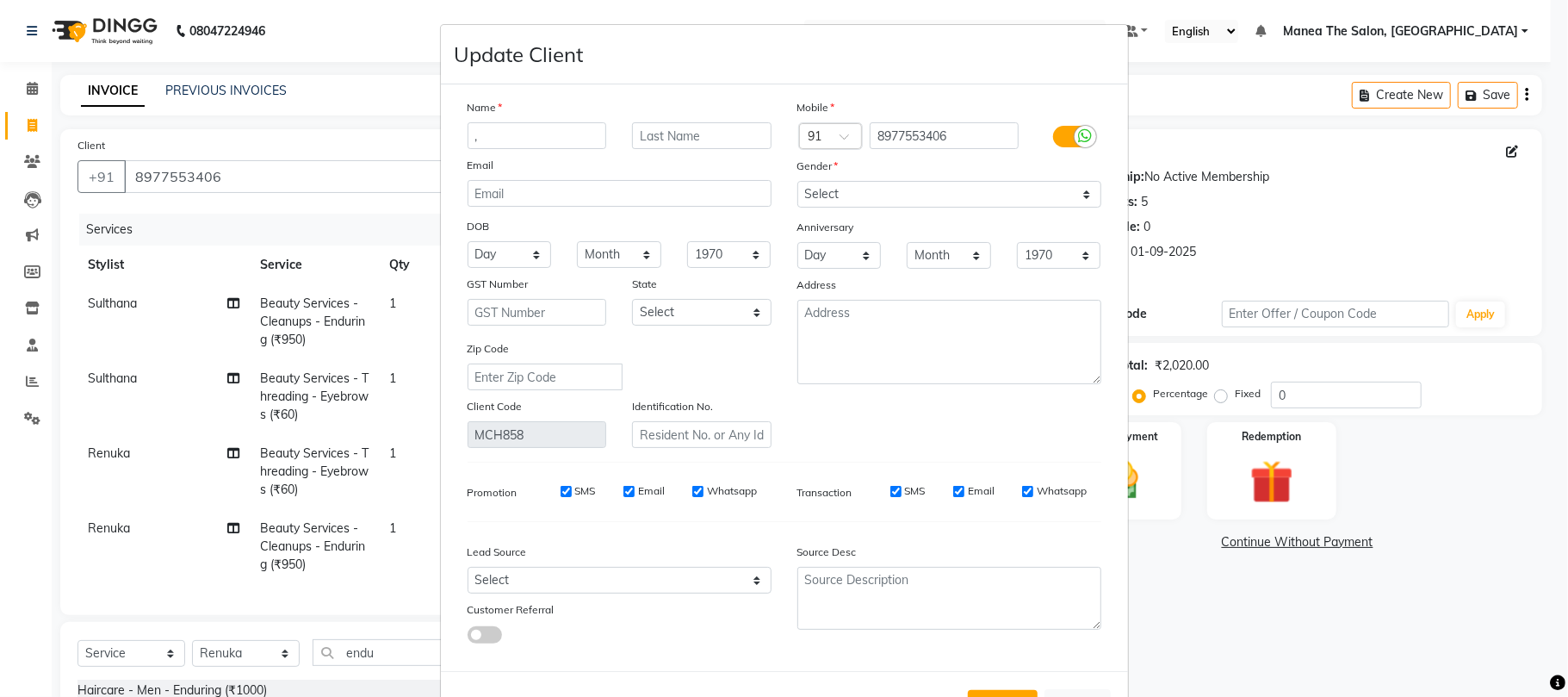
click at [537, 131] on input "," at bounding box center [537, 135] width 140 height 26
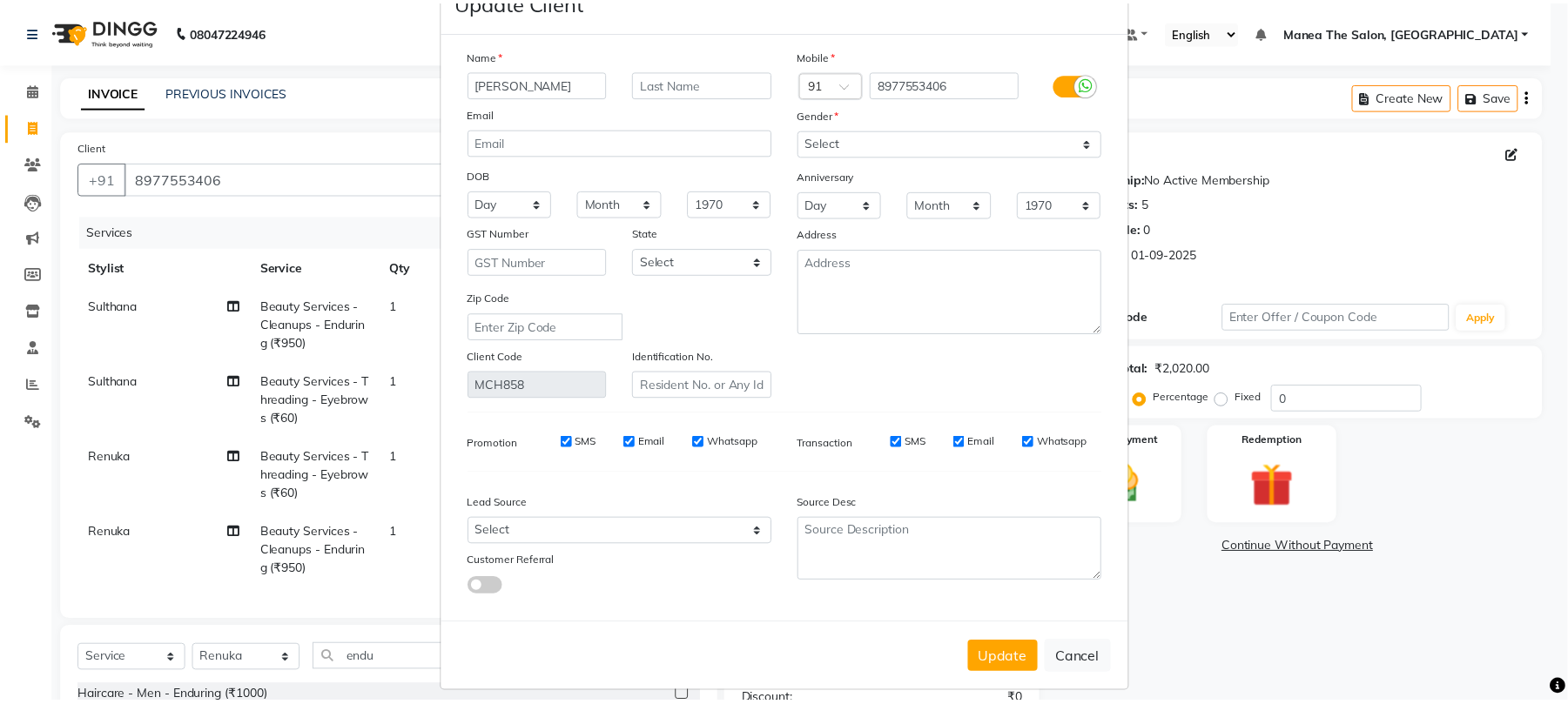
scroll to position [64, 0]
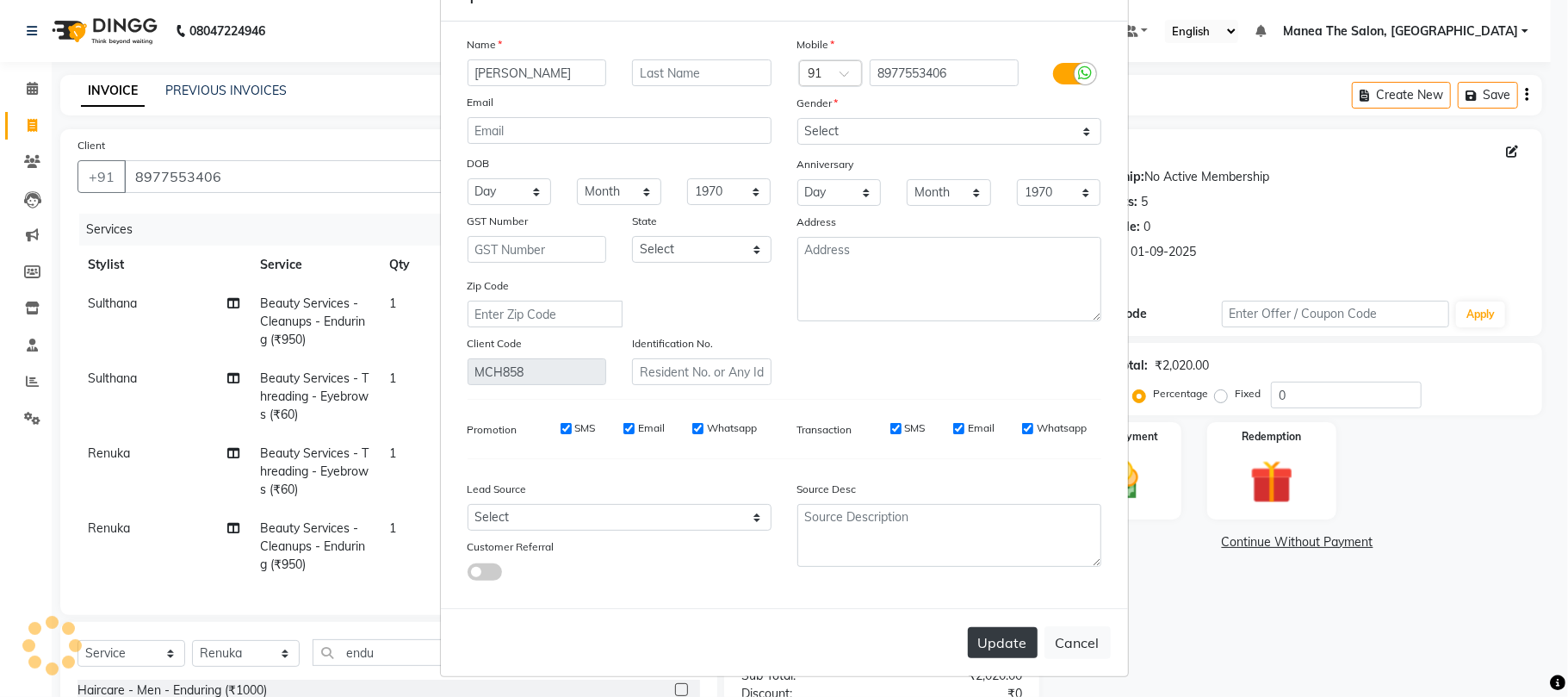
type input "[PERSON_NAME]"
click at [985, 641] on button "Update" at bounding box center [1002, 642] width 69 height 31
select select
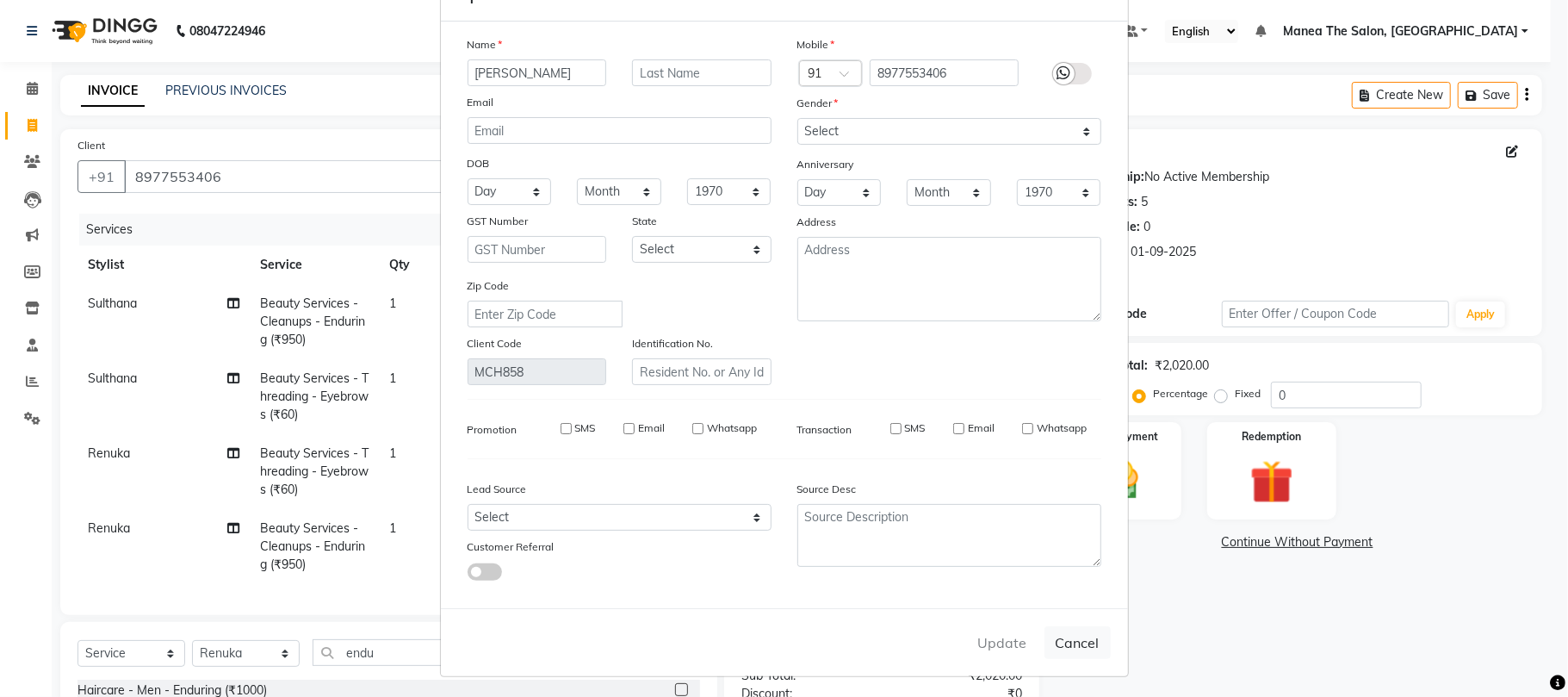
select select
checkbox input "false"
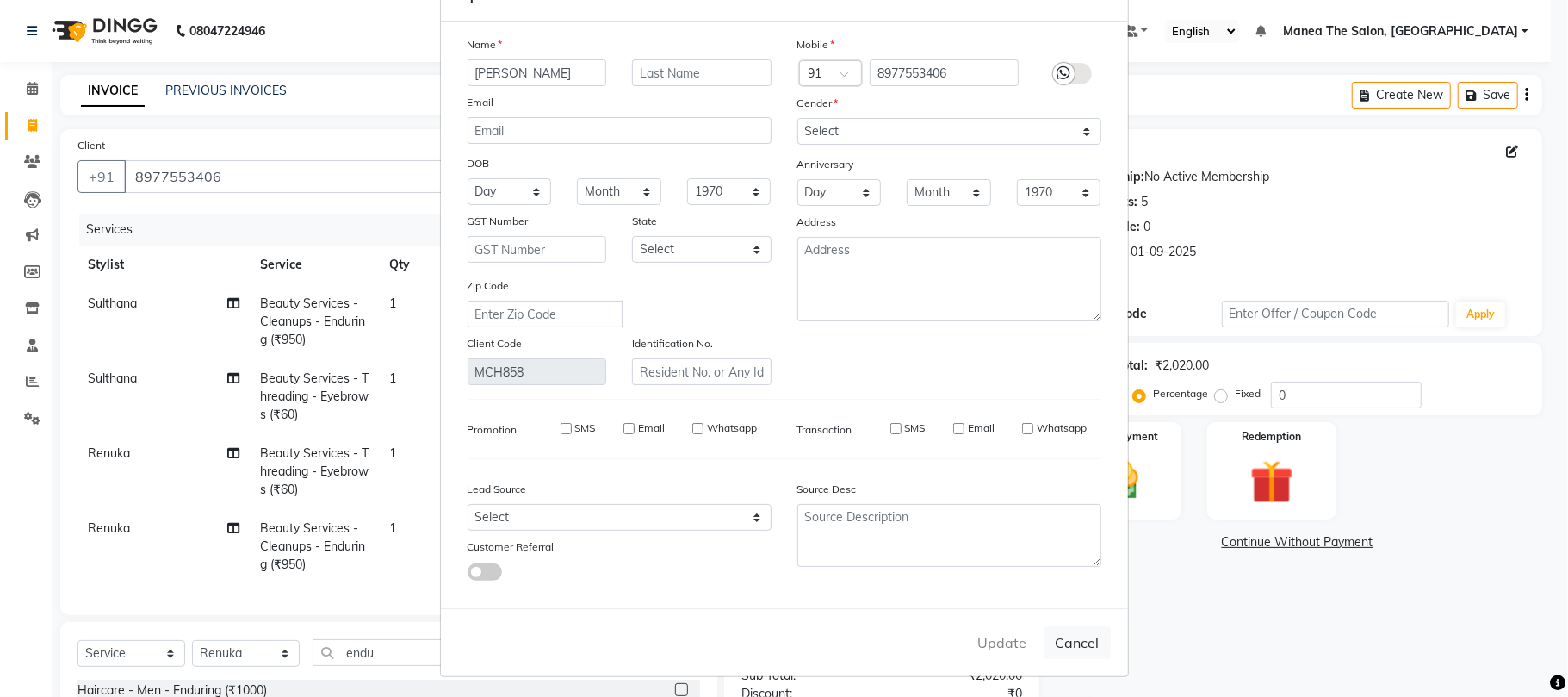
checkbox input "false"
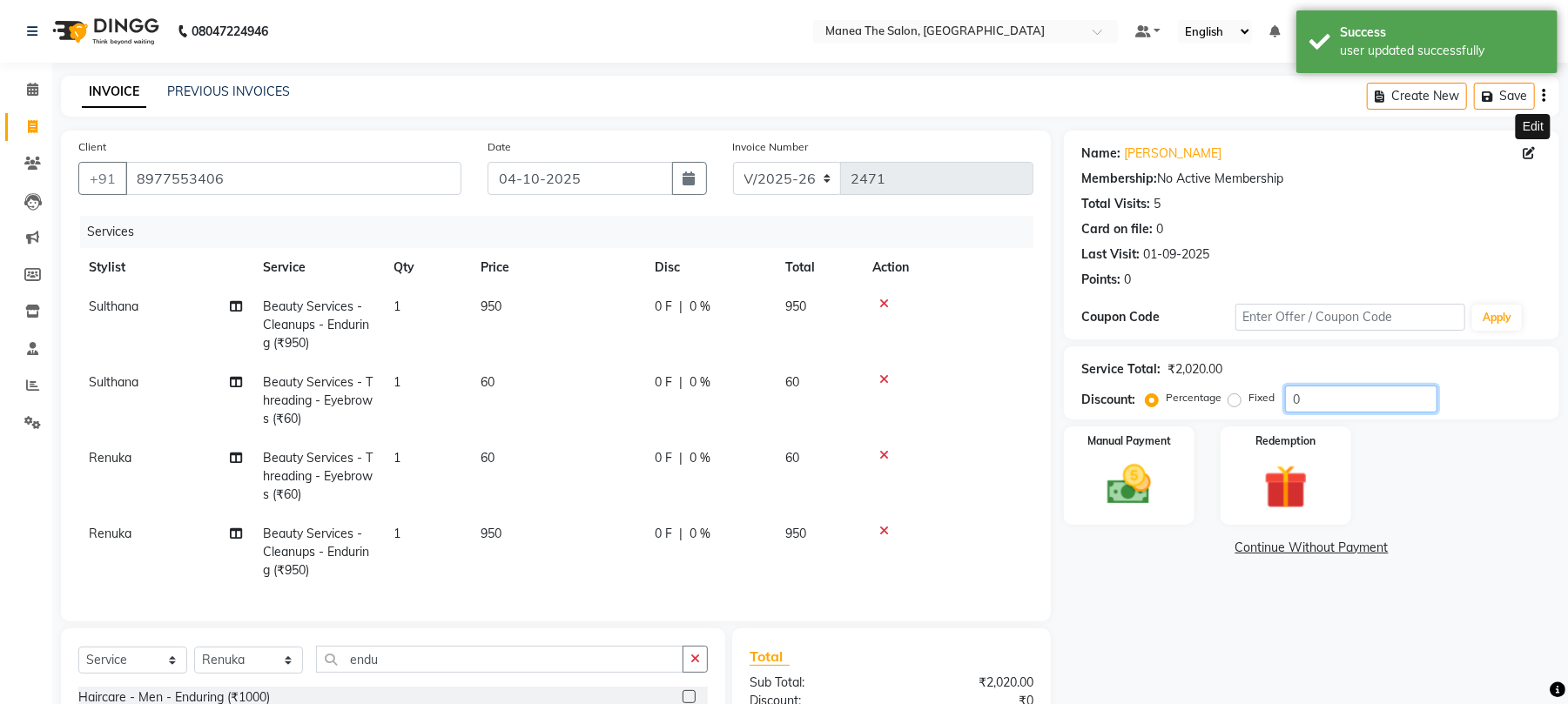
click at [1383, 388] on input "0" at bounding box center [1361, 398] width 152 height 27
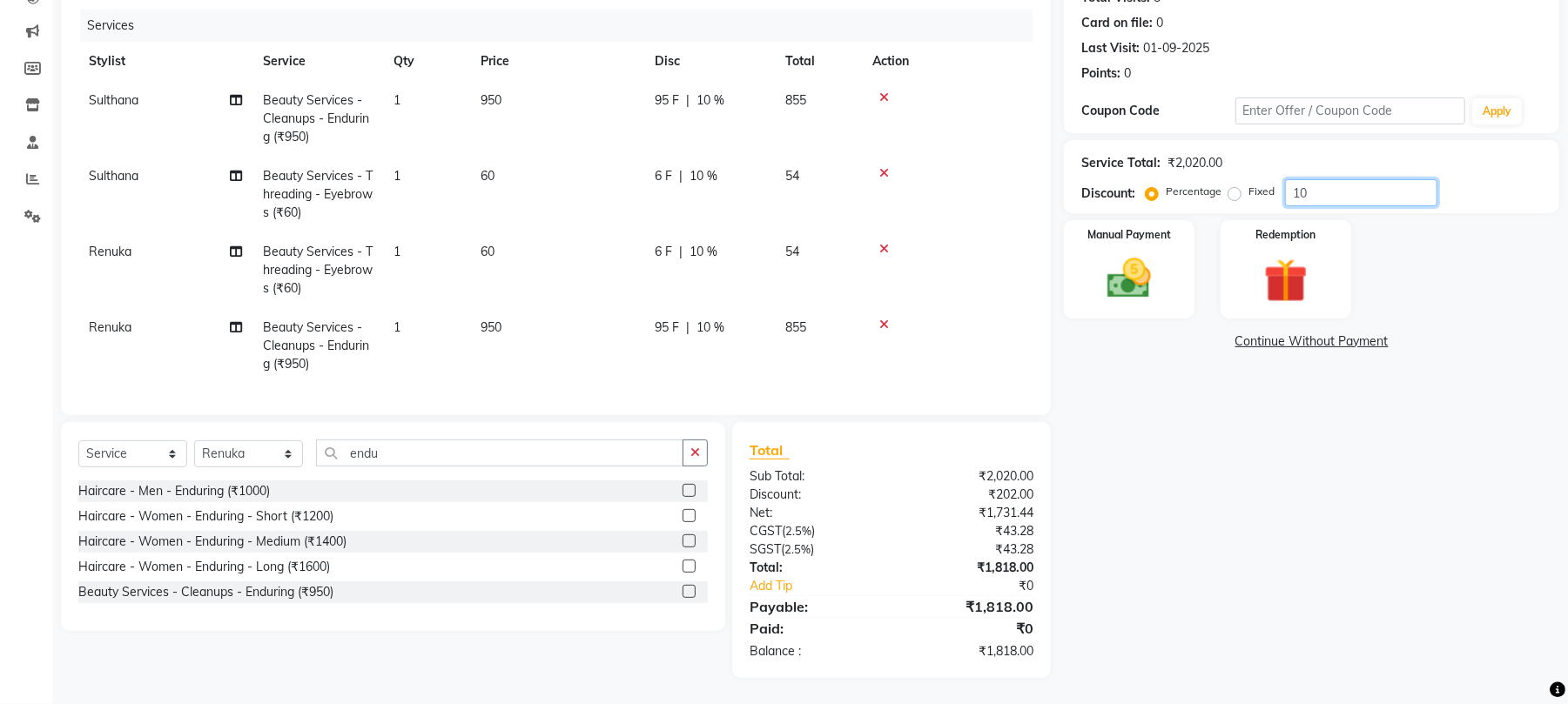
scroll to position [224, 0]
type input "10"
click at [1117, 273] on img at bounding box center [1128, 279] width 75 height 53
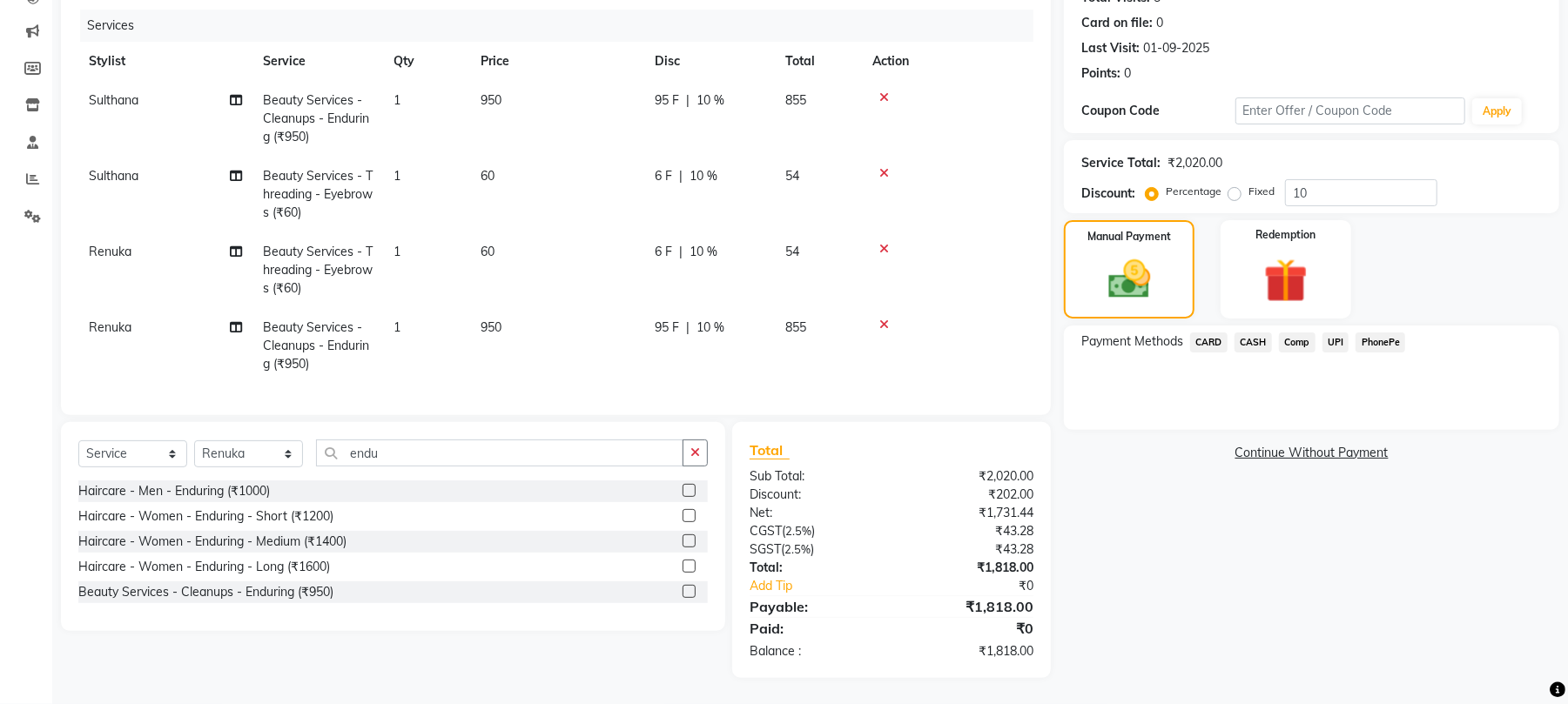
click at [1331, 333] on span "UPI" at bounding box center [1335, 343] width 27 height 20
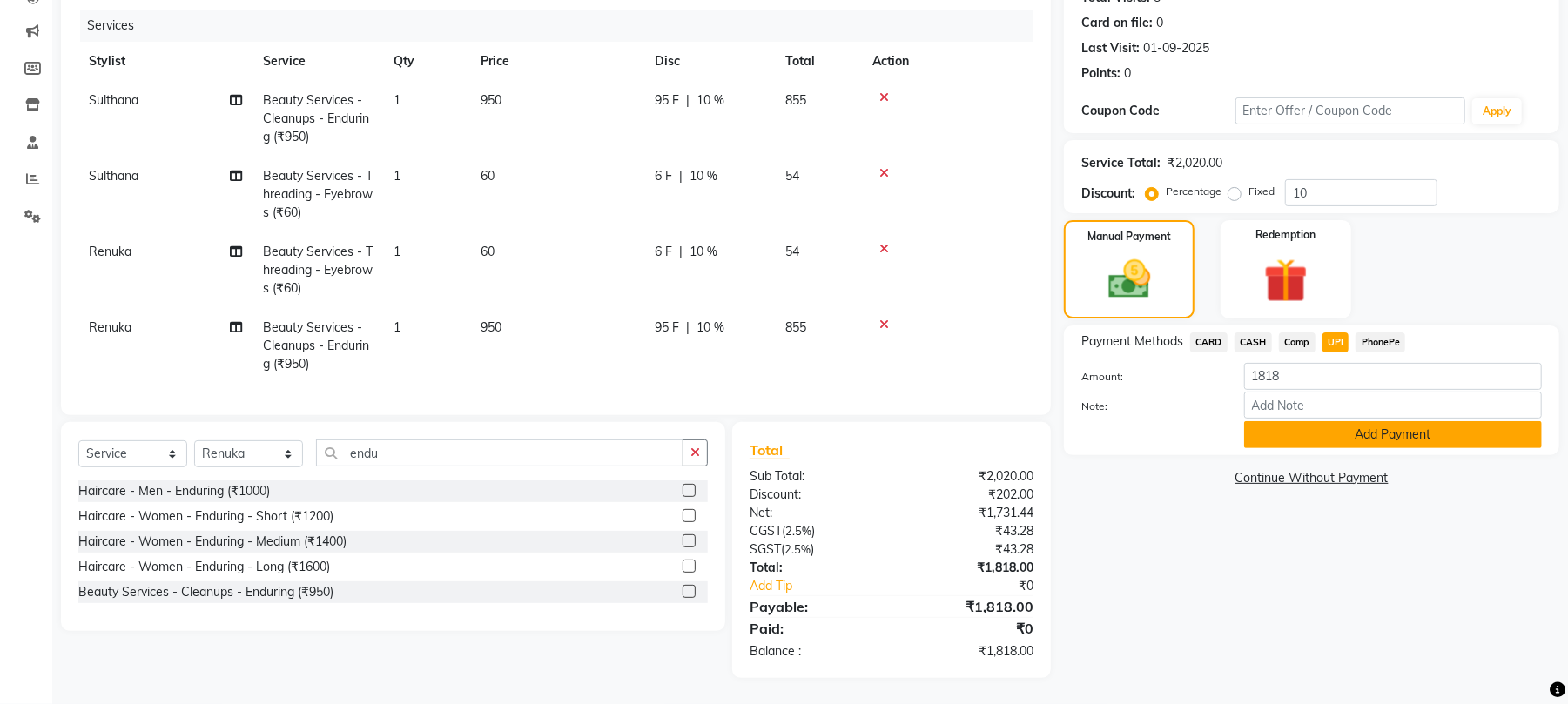
click at [1342, 425] on button "Add Payment" at bounding box center [1392, 434] width 298 height 27
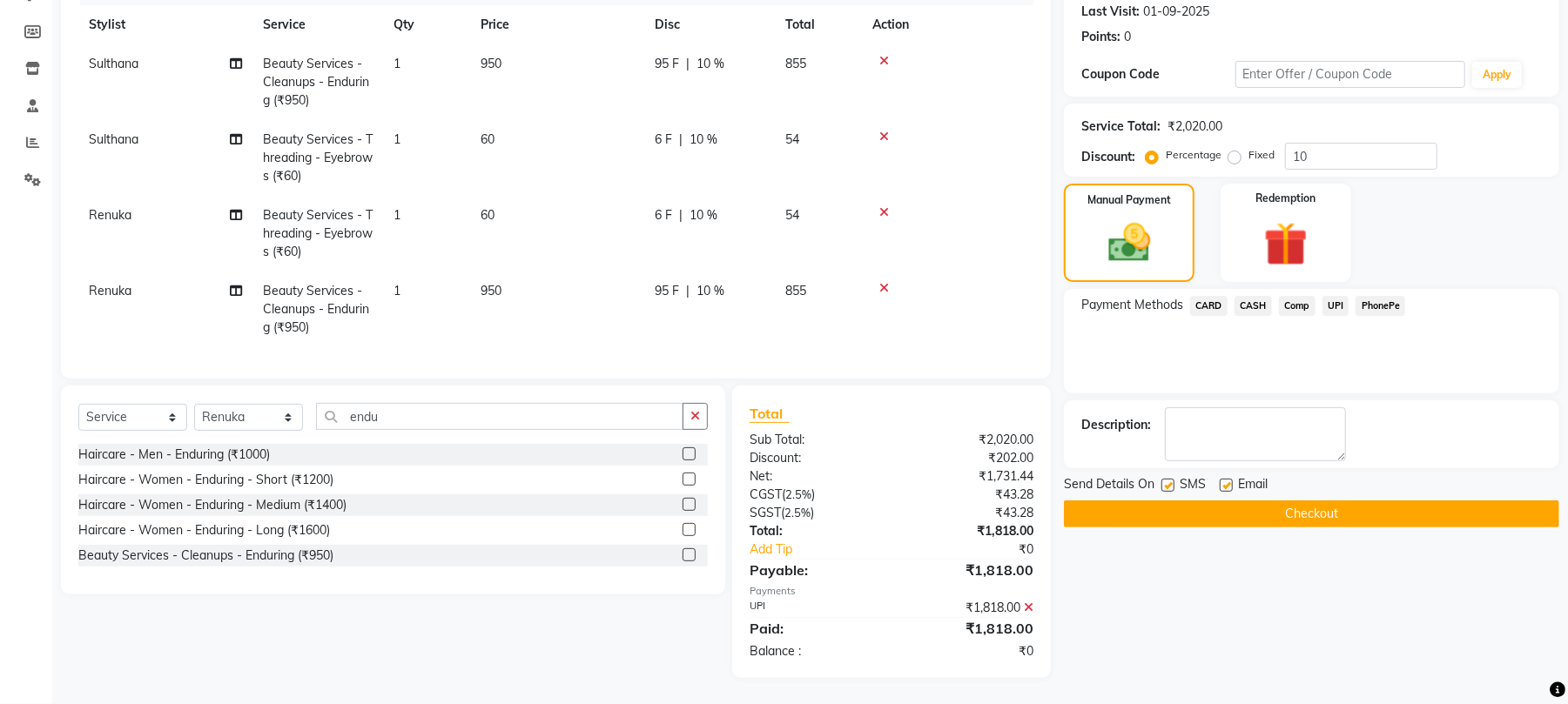
scroll to position [259, 0]
click at [1229, 500] on button "Checkout" at bounding box center [1311, 513] width 495 height 27
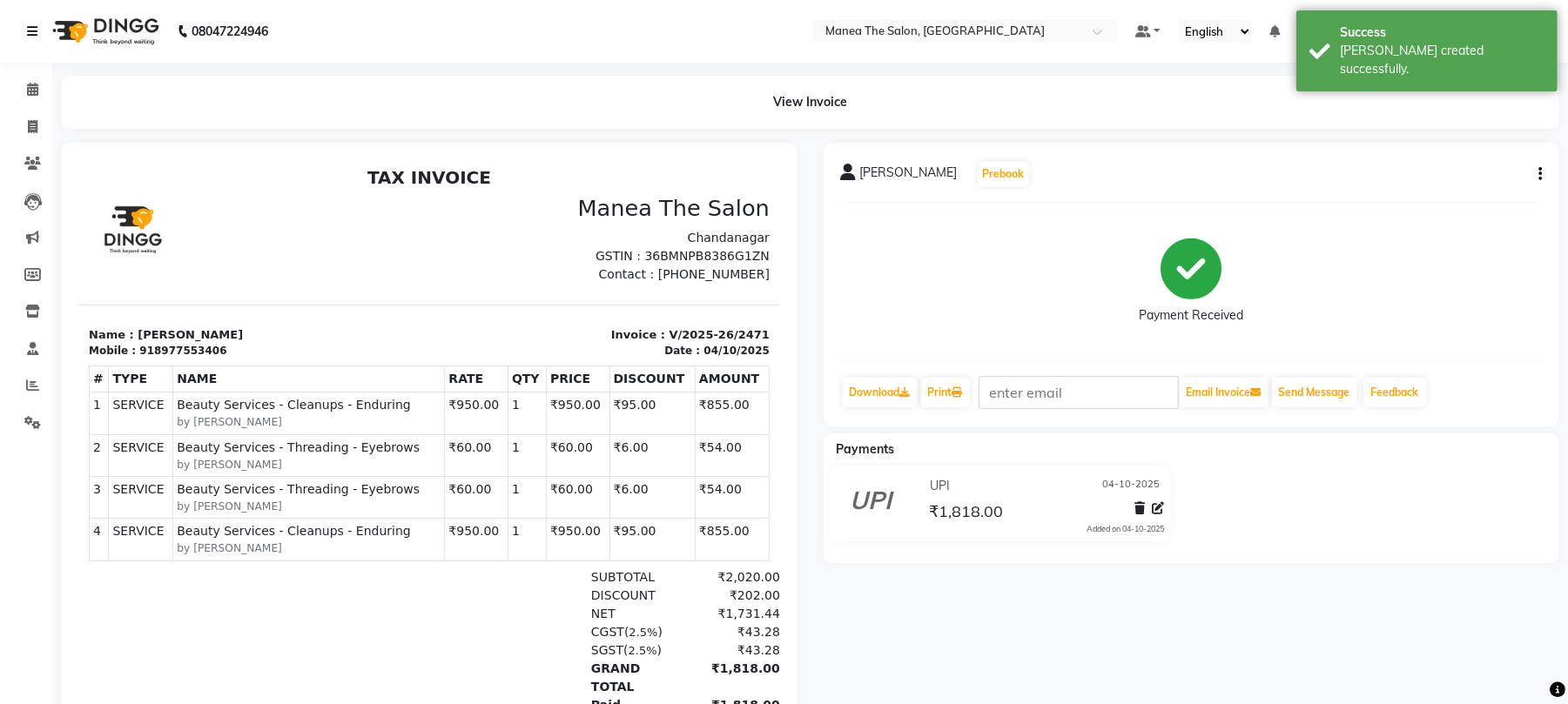
click at [39, 46] on link at bounding box center [35, 31] width 18 height 49
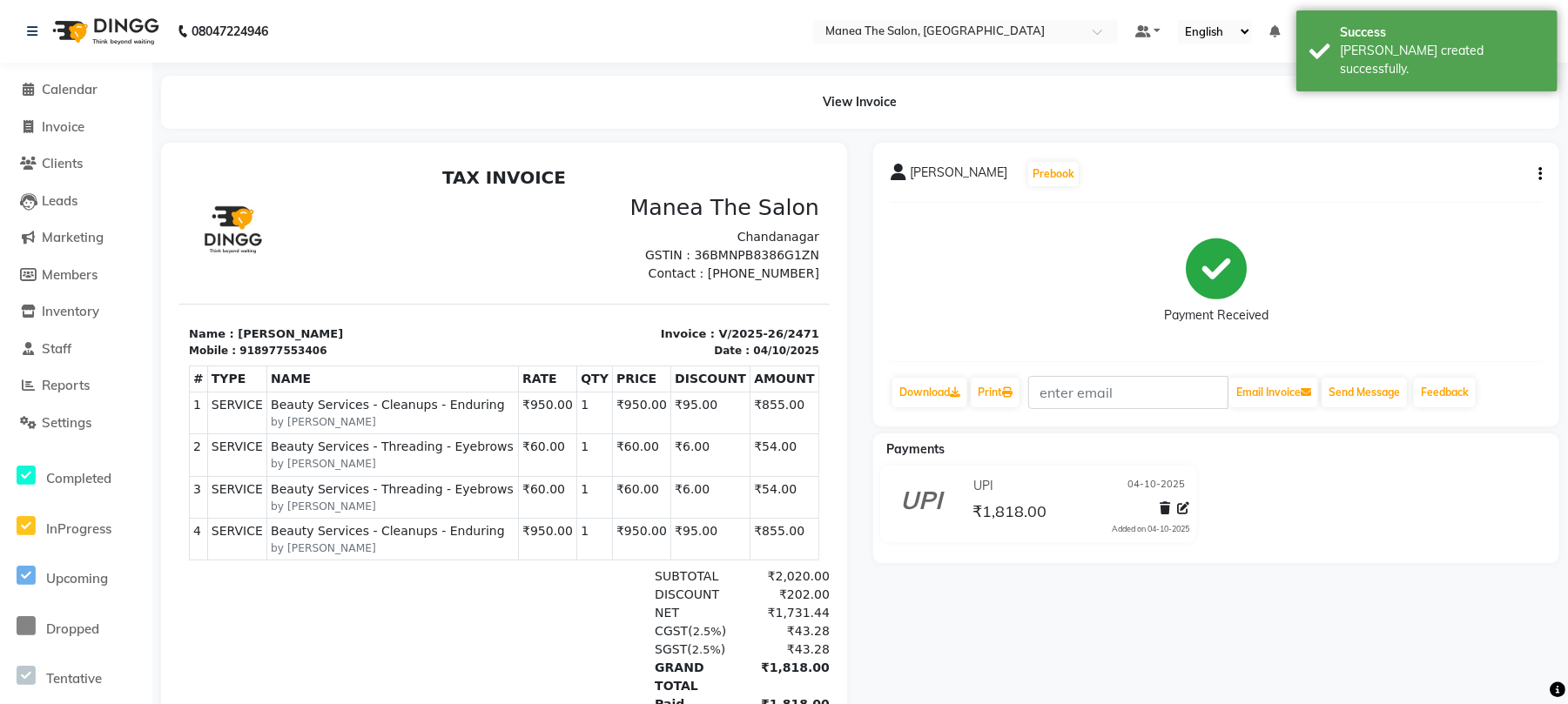
click at [70, 144] on li "Invoice" at bounding box center [76, 127] width 152 height 38
click at [66, 123] on span "Invoice" at bounding box center [63, 126] width 42 height 17
select select "service"
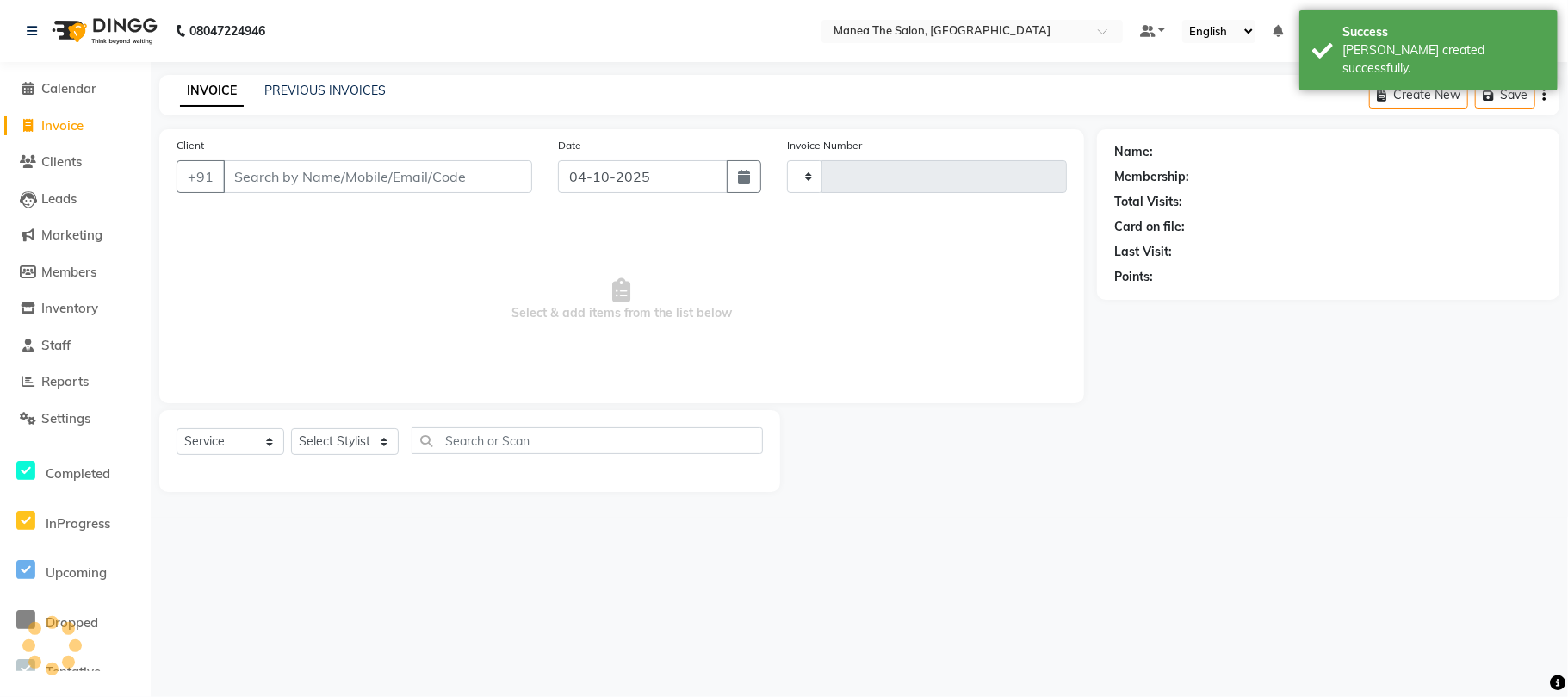
type input "2472"
select select "7351"
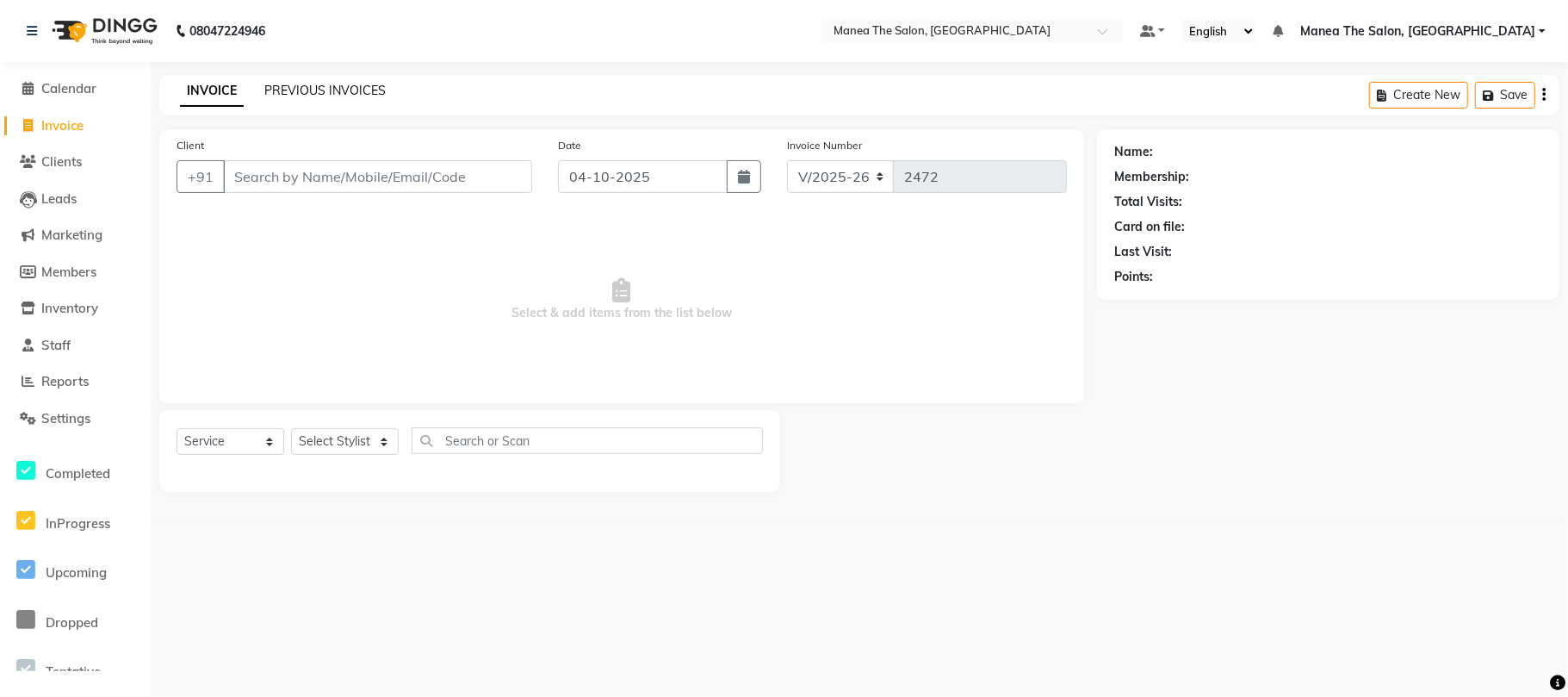
click at [303, 85] on link "PREVIOUS INVOICES" at bounding box center [325, 90] width 121 height 16
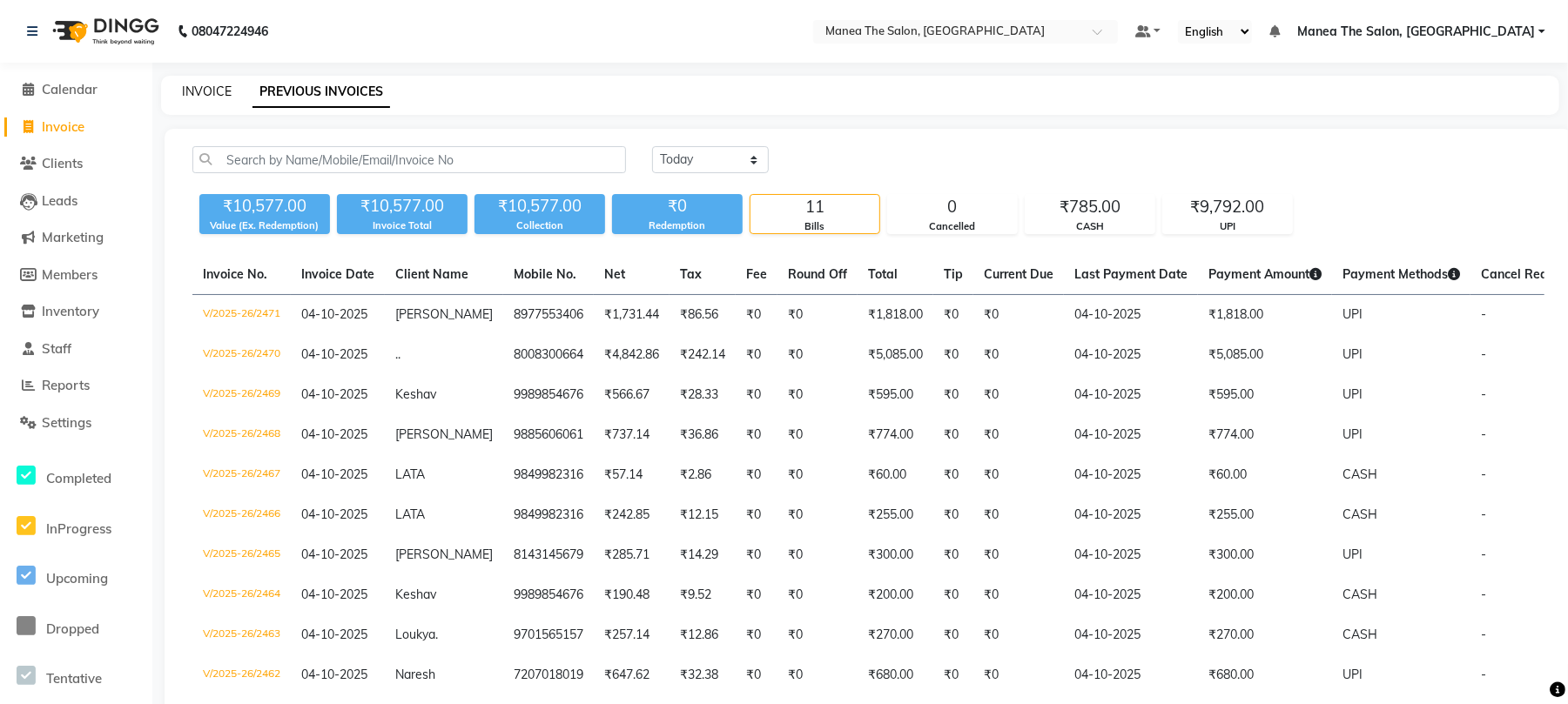
click at [206, 94] on link "INVOICE" at bounding box center [206, 91] width 50 height 16
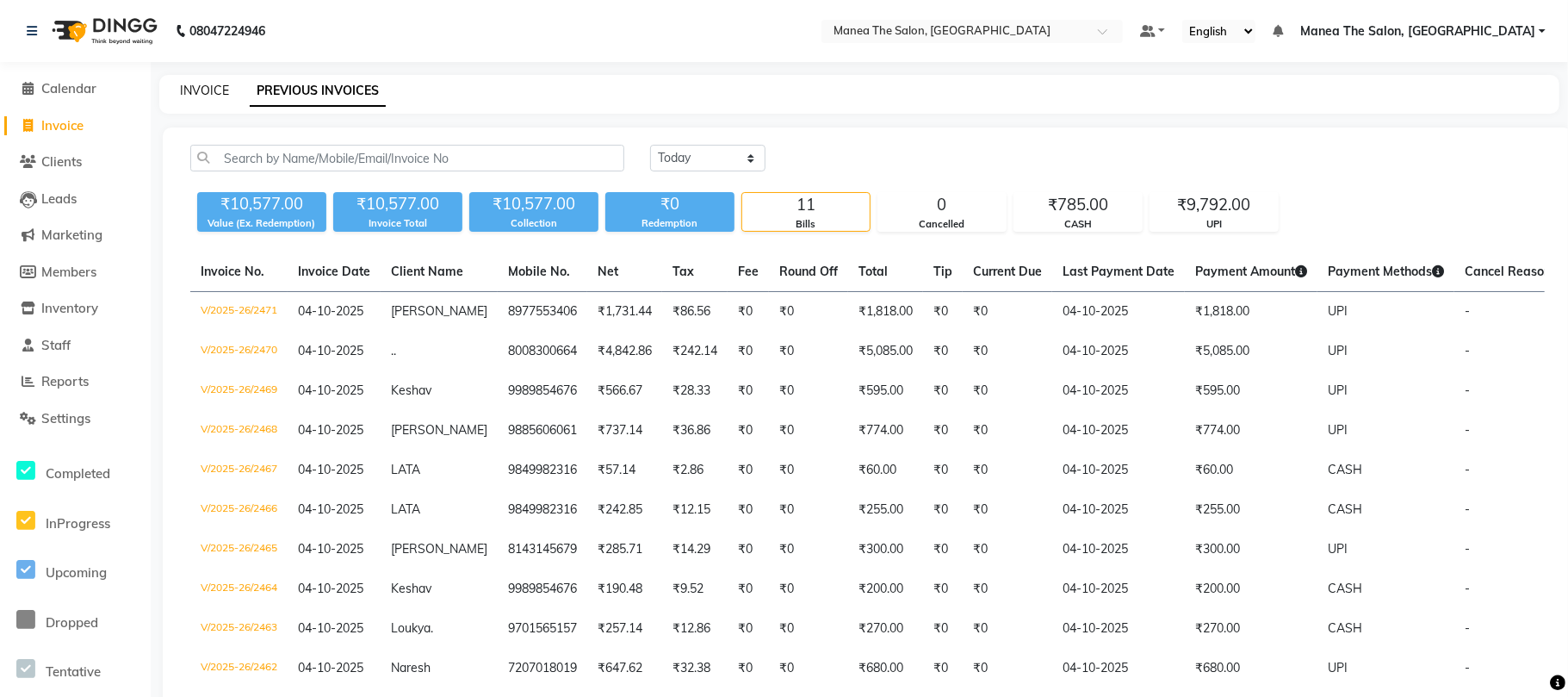
select select "7351"
select select "service"
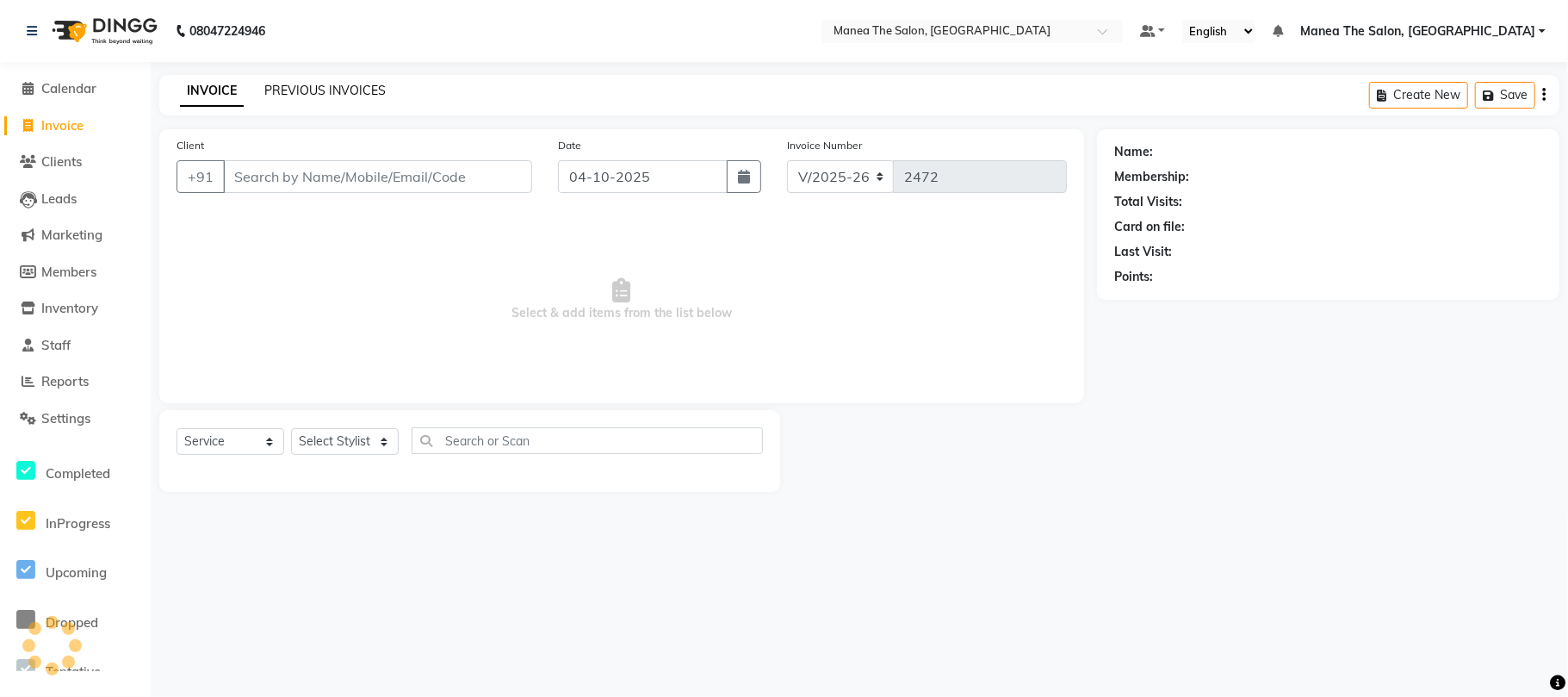
click at [290, 91] on link "PREVIOUS INVOICES" at bounding box center [325, 90] width 121 height 16
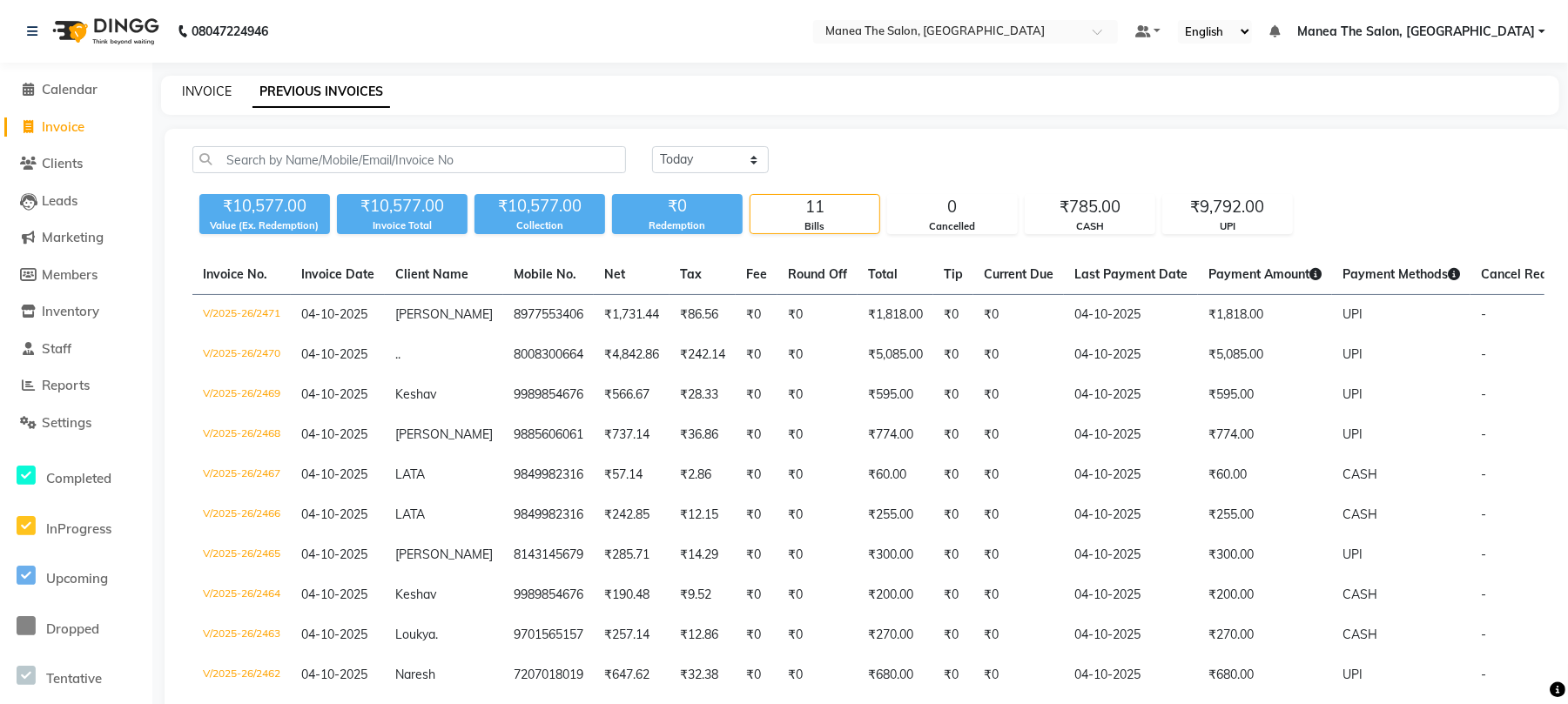
click at [219, 85] on link "INVOICE" at bounding box center [206, 91] width 50 height 16
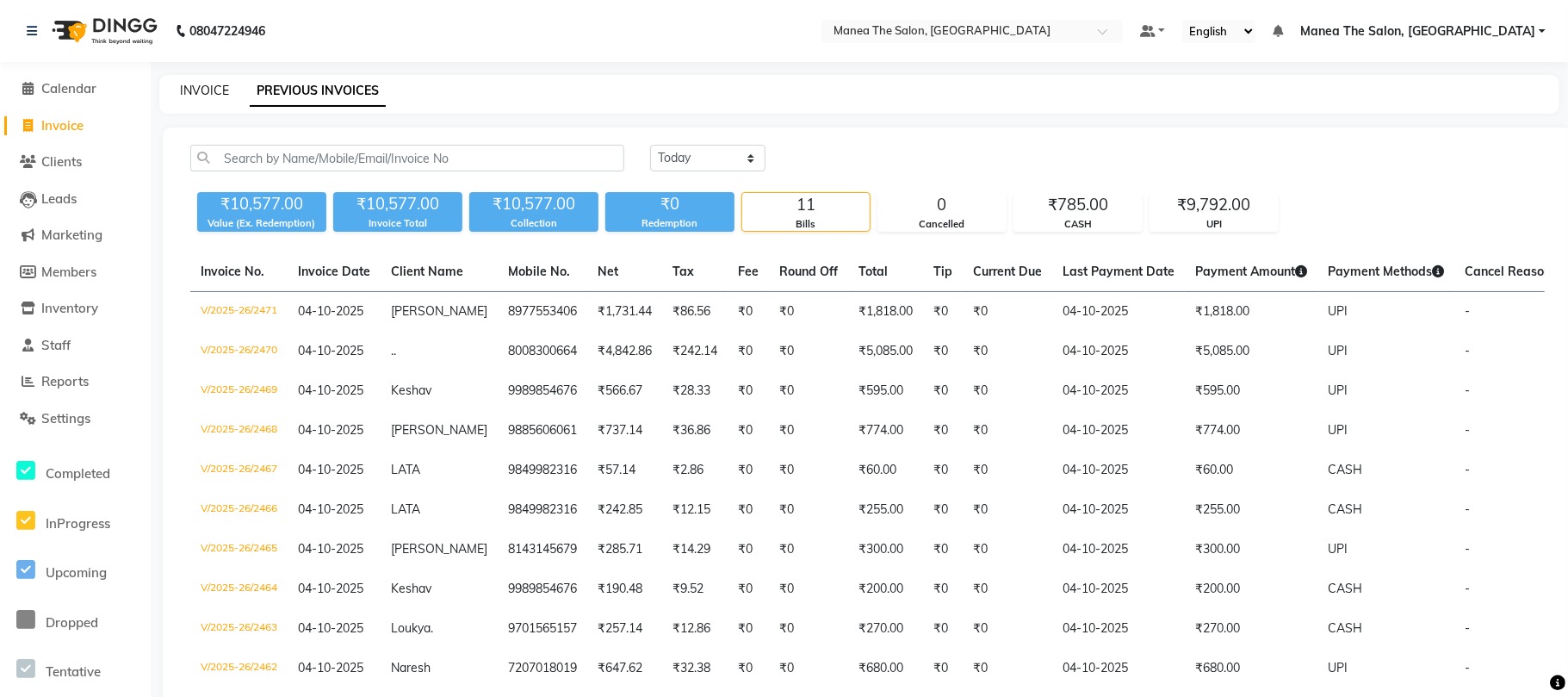
select select "7351"
select select "service"
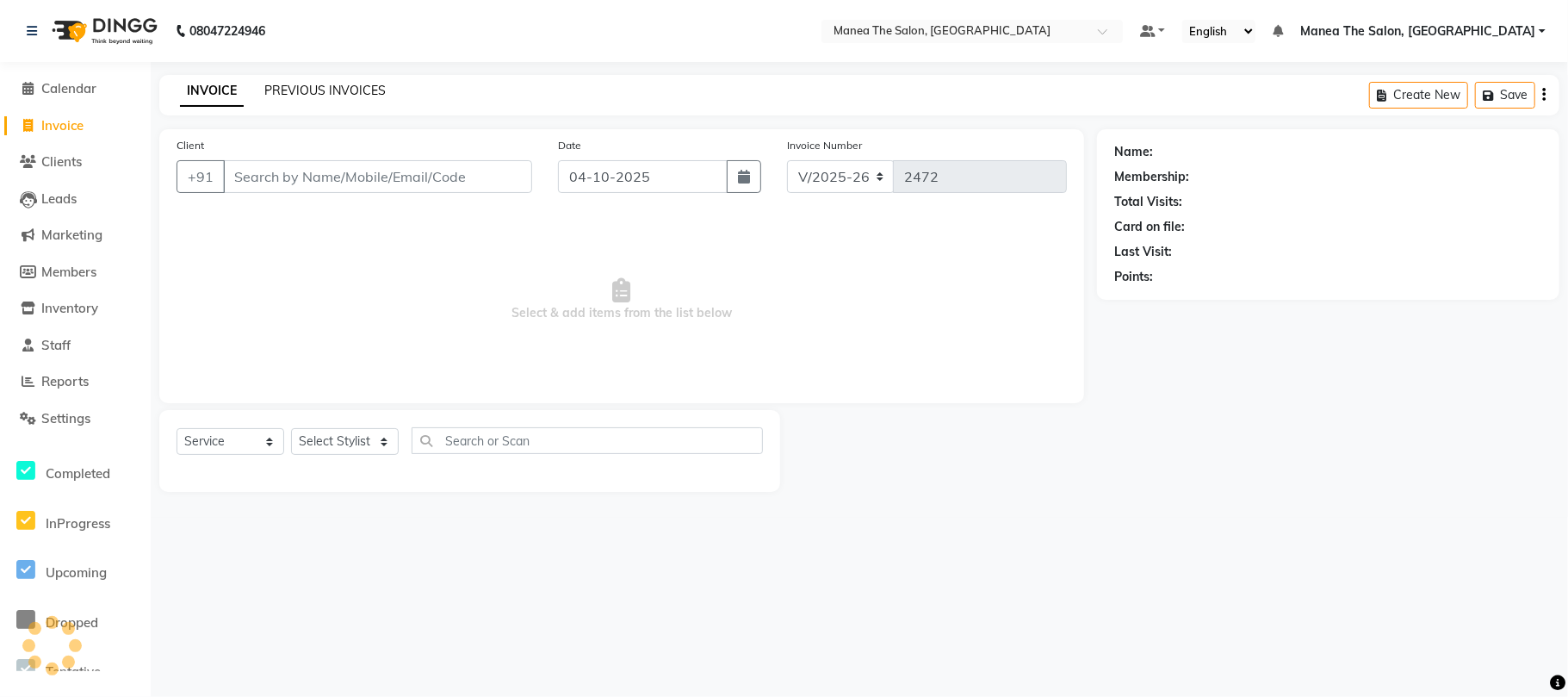
click at [335, 86] on link "PREVIOUS INVOICES" at bounding box center [325, 90] width 121 height 16
